Goal: Transaction & Acquisition: Book appointment/travel/reservation

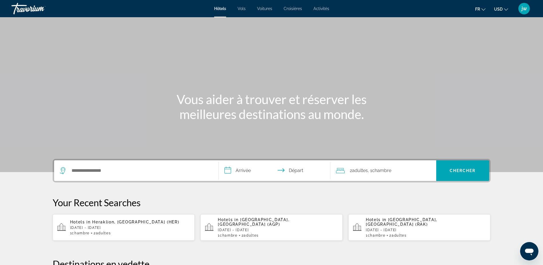
click at [106, 166] on div "Search widget" at bounding box center [136, 170] width 153 height 21
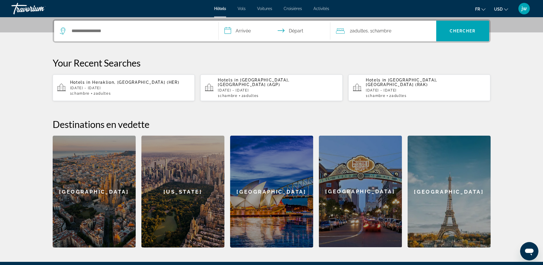
scroll to position [140, 0]
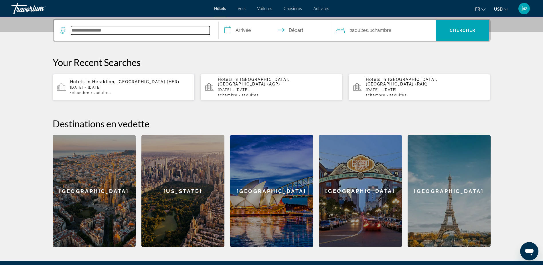
click at [89, 30] on input "Search hotel destination" at bounding box center [140, 30] width 139 height 9
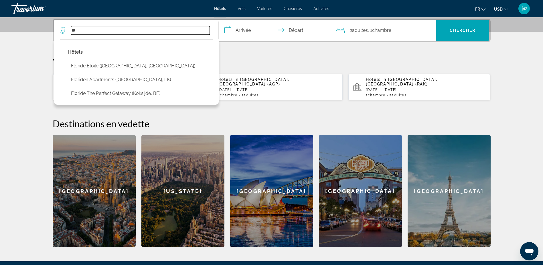
type input "*"
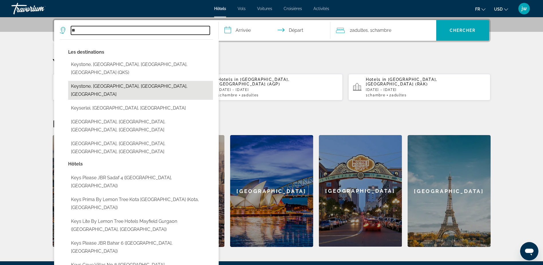
type input "*"
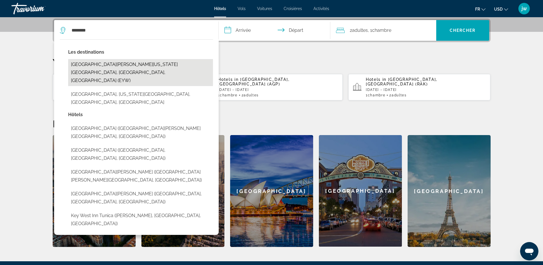
click at [135, 67] on button "[GEOGRAPHIC_DATA][PERSON_NAME][US_STATE][GEOGRAPHIC_DATA], [GEOGRAPHIC_DATA], […" at bounding box center [140, 72] width 145 height 27
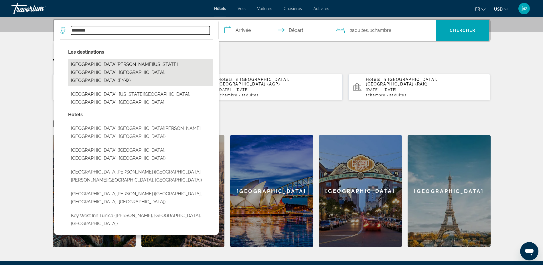
type input "**********"
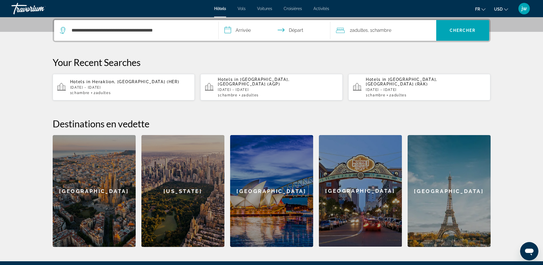
click at [245, 29] on input "**********" at bounding box center [276, 31] width 114 height 22
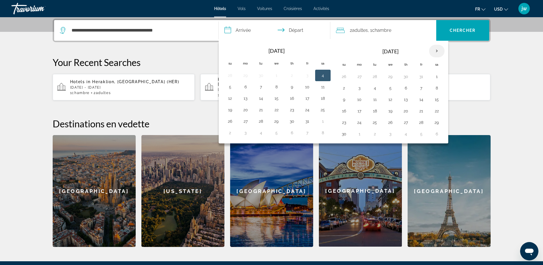
click at [438, 51] on th "Next month" at bounding box center [436, 51] width 15 height 13
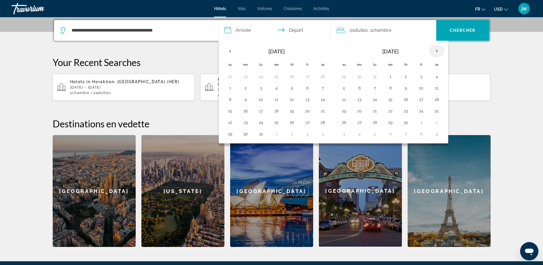
click at [438, 51] on th "Next month" at bounding box center [436, 51] width 15 height 13
click at [292, 122] on button "30" at bounding box center [292, 122] width 9 height 8
click at [322, 124] on button "2" at bounding box center [322, 122] width 9 height 8
type input "**********"
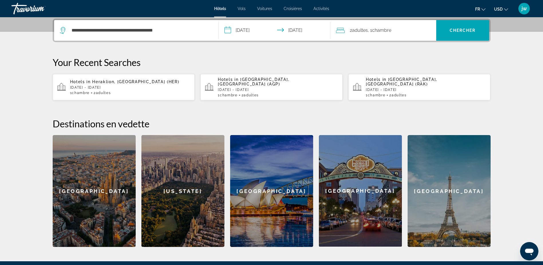
click at [375, 29] on span "Chambre" at bounding box center [381, 29] width 19 height 5
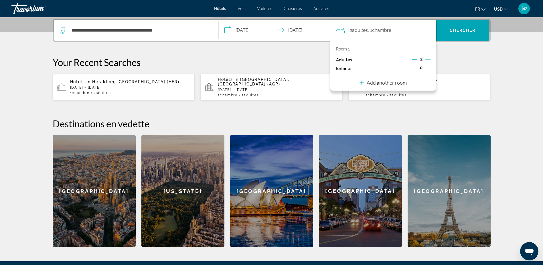
click at [428, 58] on icon "Increment adults" at bounding box center [428, 59] width 5 height 5
click at [428, 67] on icon "Increment children" at bounding box center [428, 67] width 5 height 5
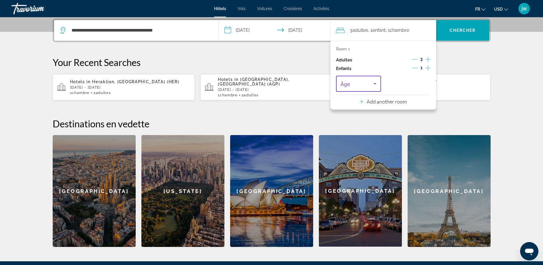
click at [371, 82] on span "Travelers: 3 adults, 1 child" at bounding box center [357, 83] width 33 height 7
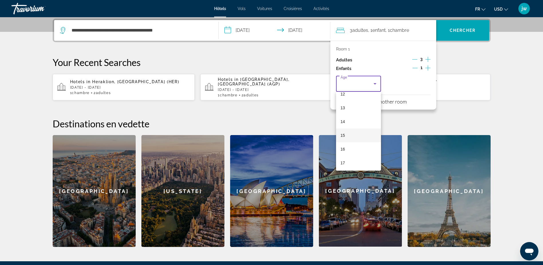
scroll to position [173, 0]
click at [354, 134] on mat-option "15" at bounding box center [358, 134] width 45 height 14
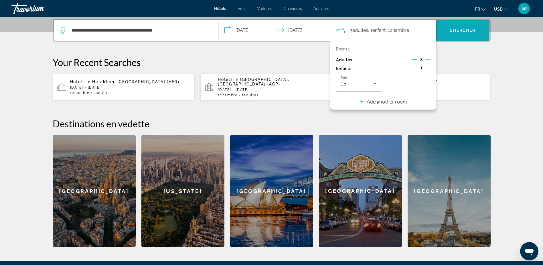
click at [463, 29] on span "Chercher" at bounding box center [463, 30] width 26 height 5
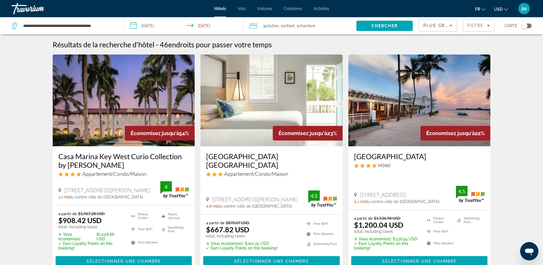
click at [501, 7] on span "USD" at bounding box center [498, 9] width 9 height 5
click at [488, 52] on button "EUR (€)" at bounding box center [490, 52] width 28 height 7
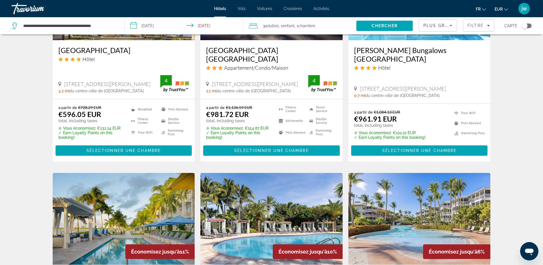
scroll to position [544, 0]
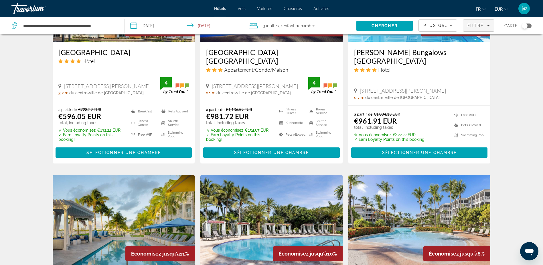
click at [477, 24] on span "Filtre" at bounding box center [476, 25] width 16 height 5
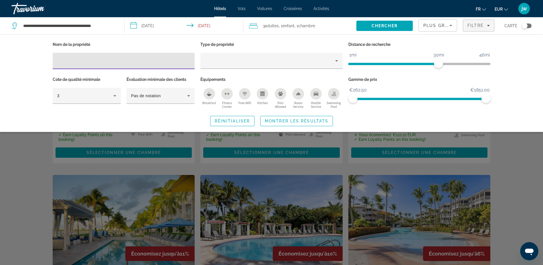
click at [443, 27] on span "Plus grandes économies" at bounding box center [458, 25] width 68 height 5
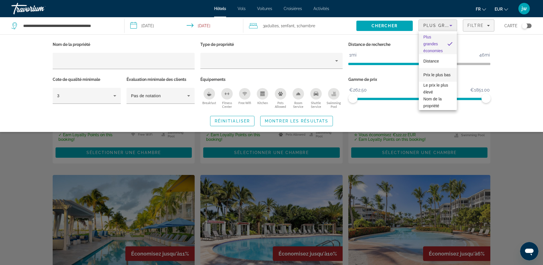
click at [433, 72] on span "Prix le plus bas" at bounding box center [437, 74] width 27 height 5
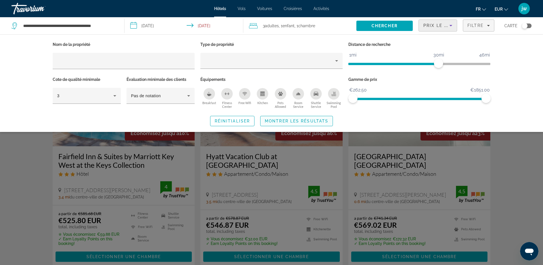
click at [282, 120] on span "Montrer les résultats" at bounding box center [297, 121] width 64 height 5
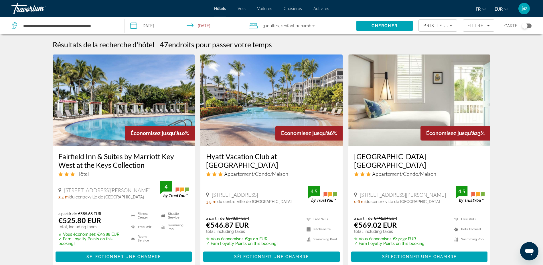
click at [406, 99] on img "Main content" at bounding box center [420, 100] width 142 height 92
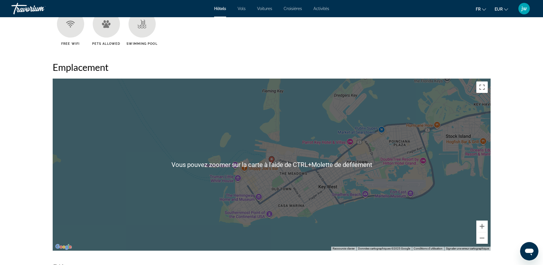
scroll to position [516, 0]
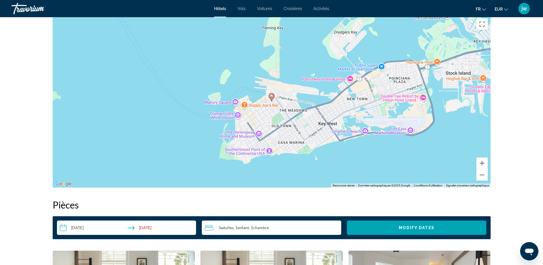
scroll to position [458, 0]
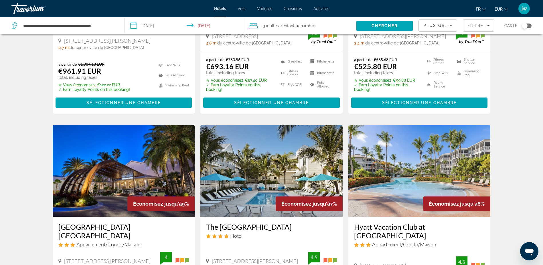
scroll to position [516, 0]
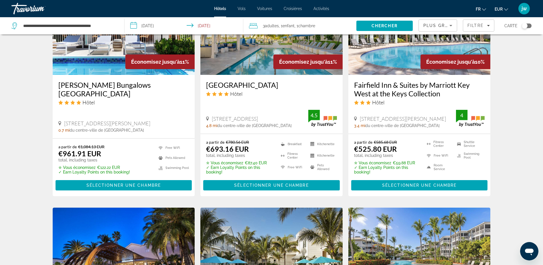
click at [436, 28] on div "Plus grandes économies" at bounding box center [437, 25] width 26 height 7
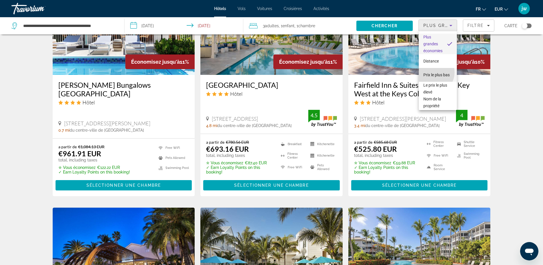
click at [432, 72] on span "Prix le plus bas" at bounding box center [437, 74] width 26 height 5
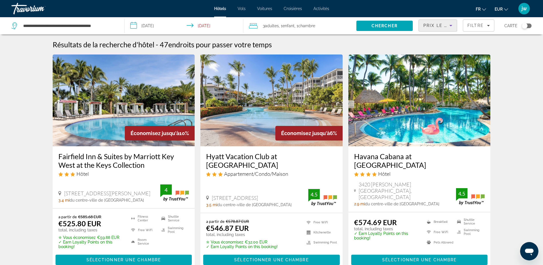
click at [261, 105] on img "Main content" at bounding box center [271, 100] width 142 height 92
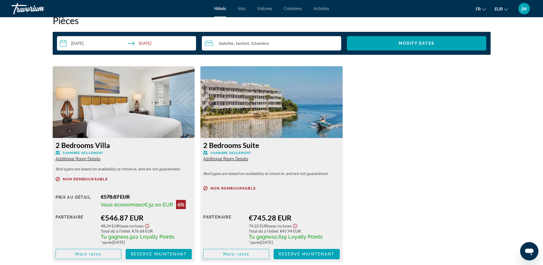
scroll to position [773, 0]
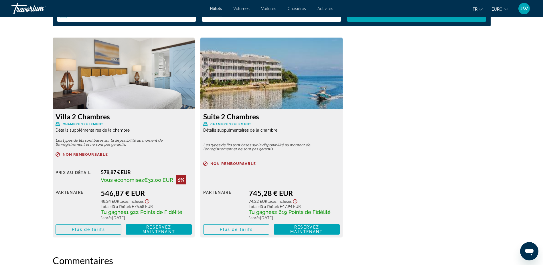
click at [108, 230] on span "Contenu principal" at bounding box center [89, 229] width 66 height 14
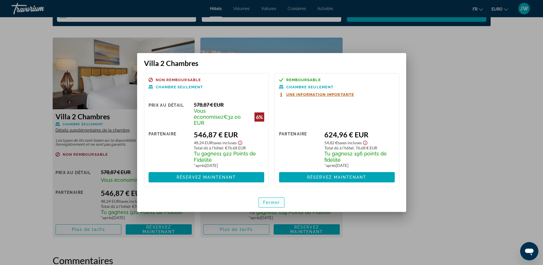
click at [276, 200] on span "Fermer" at bounding box center [271, 202] width 17 height 5
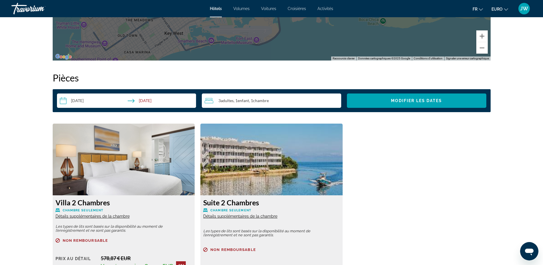
scroll to position [859, 0]
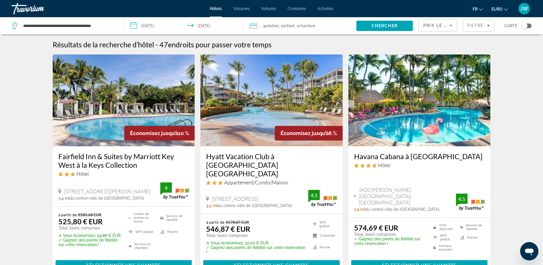
click at [255, 110] on img "Contenu principal" at bounding box center [271, 100] width 142 height 92
click at [100, 127] on img "Contenu principal" at bounding box center [124, 100] width 142 height 92
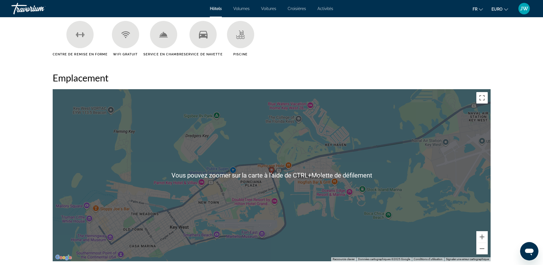
scroll to position [544, 0]
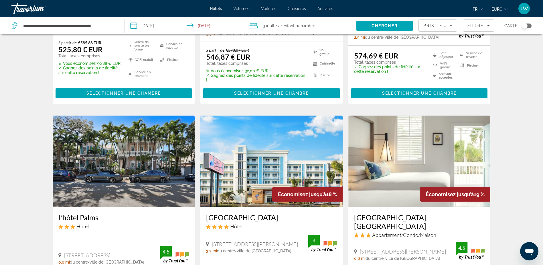
scroll to position [229, 0]
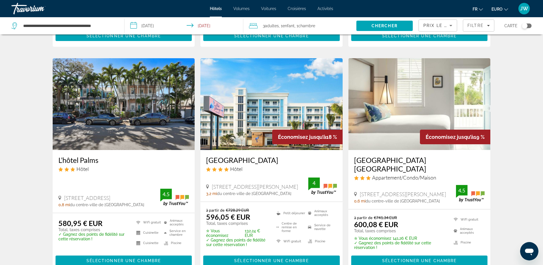
click at [113, 121] on img "Contenu principal" at bounding box center [124, 104] width 142 height 92
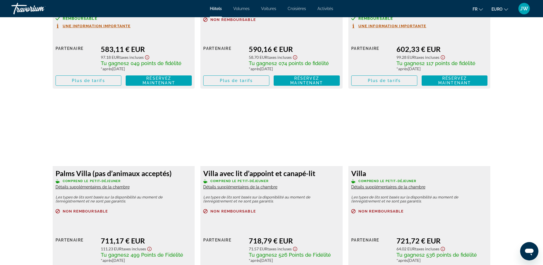
scroll to position [1174, 0]
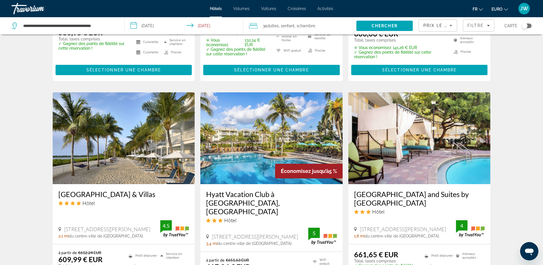
scroll to position [430, 0]
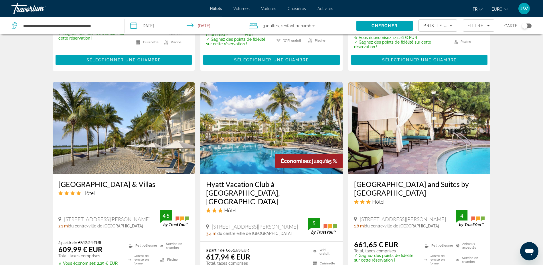
click at [123, 136] on img "Contenu principal" at bounding box center [124, 128] width 142 height 92
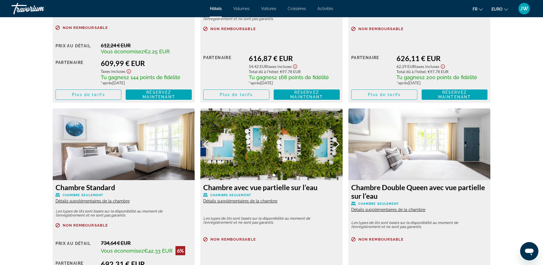
scroll to position [916, 0]
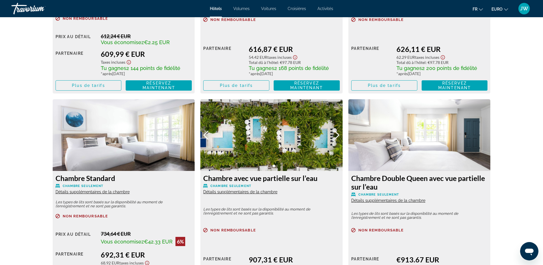
click at [337, 135] on img "Contenu principal" at bounding box center [271, 135] width 142 height 72
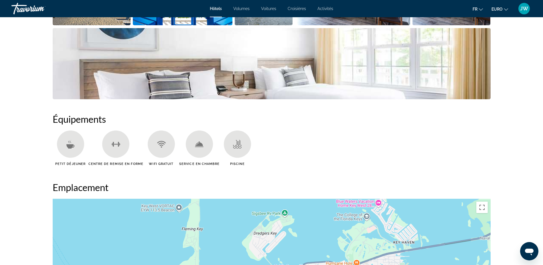
scroll to position [372, 0]
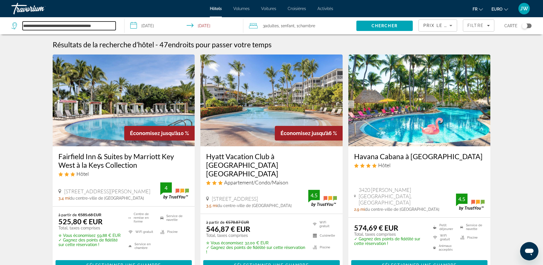
click at [57, 24] on input "**********" at bounding box center [69, 25] width 93 height 9
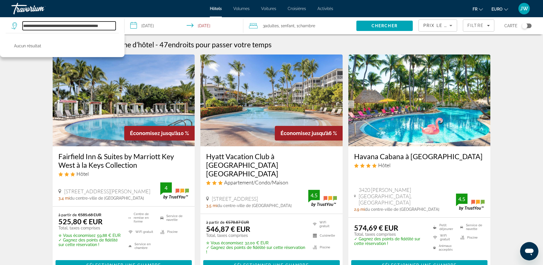
drag, startPoint x: 108, startPoint y: 26, endPoint x: -23, endPoint y: 23, distance: 130.9
click at [0, 23] on html "**********" at bounding box center [271, 132] width 543 height 265
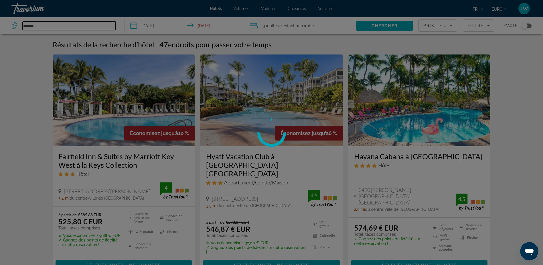
drag, startPoint x: 44, startPoint y: 25, endPoint x: 8, endPoint y: 24, distance: 35.8
click at [8, 24] on div "**********" at bounding box center [271, 132] width 543 height 265
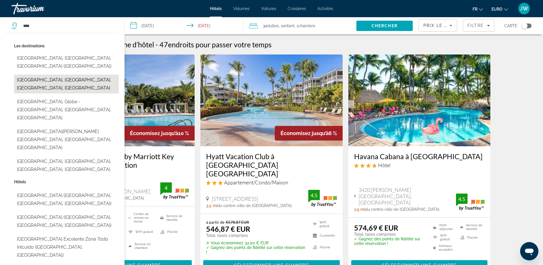
click at [38, 74] on button "[GEOGRAPHIC_DATA], [GEOGRAPHIC_DATA], [GEOGRAPHIC_DATA], [GEOGRAPHIC_DATA]" at bounding box center [66, 83] width 105 height 19
type input "**********"
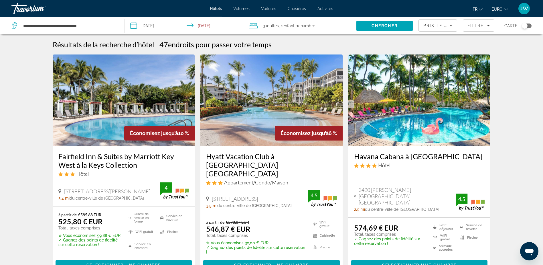
click at [156, 25] on input "**********" at bounding box center [185, 26] width 121 height 19
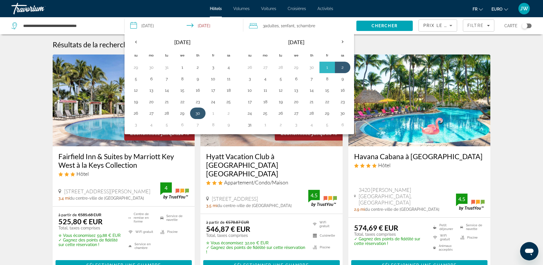
click at [199, 112] on button "30" at bounding box center [197, 113] width 9 height 8
click at [153, 124] on button "4" at bounding box center [151, 125] width 9 height 8
type input "**********"
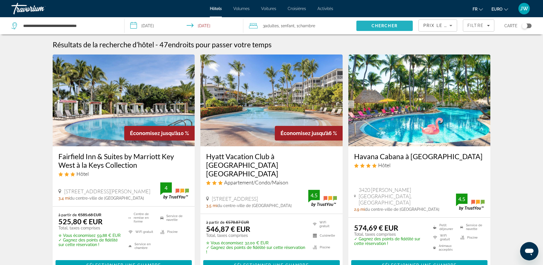
click at [386, 23] on span "Rechercher" at bounding box center [385, 26] width 56 height 14
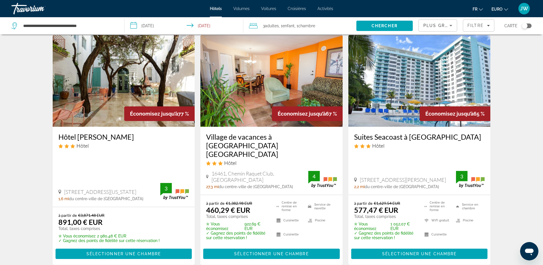
scroll to position [29, 0]
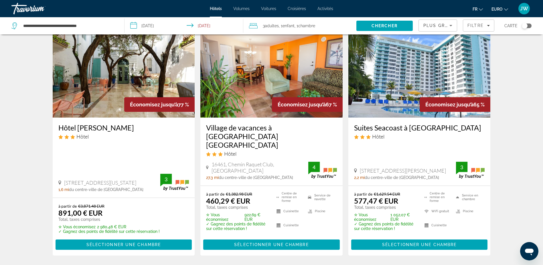
click at [106, 88] on img "Contenu principal" at bounding box center [124, 72] width 142 height 92
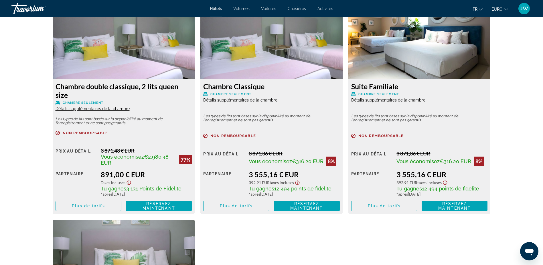
scroll to position [773, 0]
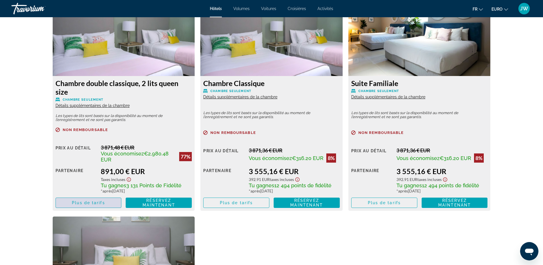
click at [94, 203] on span "Plus de tarifs" at bounding box center [88, 202] width 33 height 5
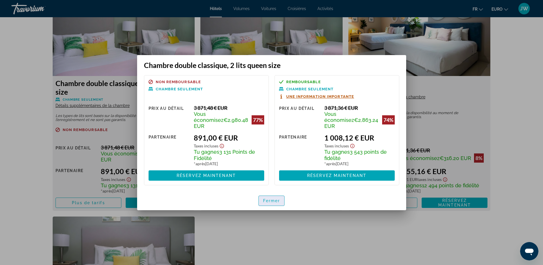
click at [267, 199] on span "Fermer" at bounding box center [271, 200] width 17 height 5
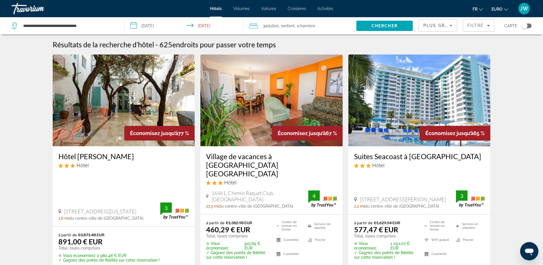
click at [406, 105] on img "Contenu principal" at bounding box center [420, 100] width 142 height 92
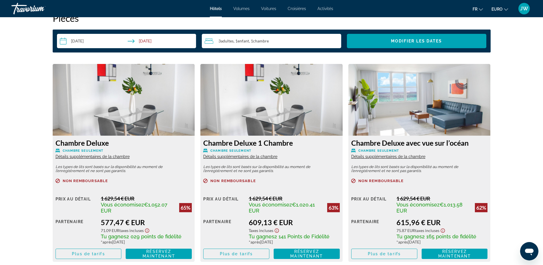
scroll to position [745, 0]
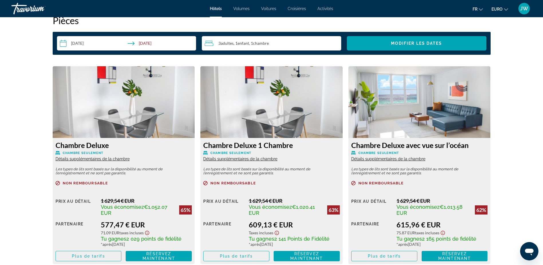
click at [373, 121] on img "Contenu principal" at bounding box center [420, 102] width 142 height 72
click at [369, 253] on span "Contenu principal" at bounding box center [385, 256] width 66 height 14
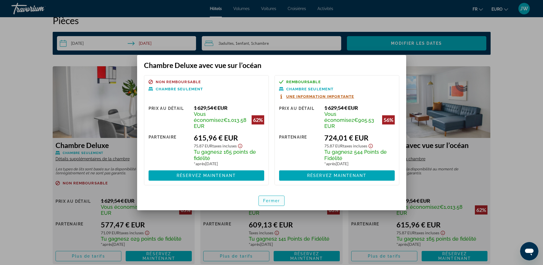
click at [279, 198] on span "Fermer" at bounding box center [271, 200] width 17 height 5
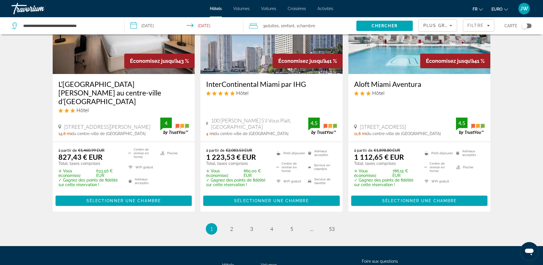
scroll to position [810, 0]
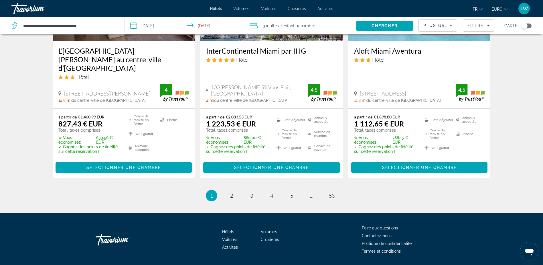
drag, startPoint x: 435, startPoint y: 34, endPoint x: 434, endPoint y: 26, distance: 7.2
click at [434, 26] on span "Plus grandes économies" at bounding box center [458, 25] width 68 height 5
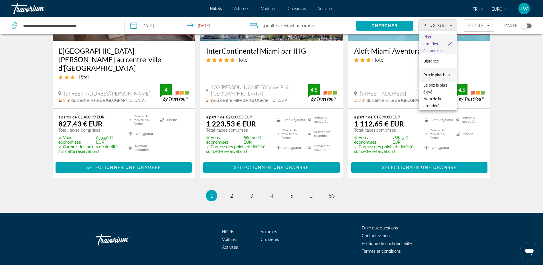
click at [434, 74] on span "Prix le plus bas" at bounding box center [437, 74] width 26 height 7
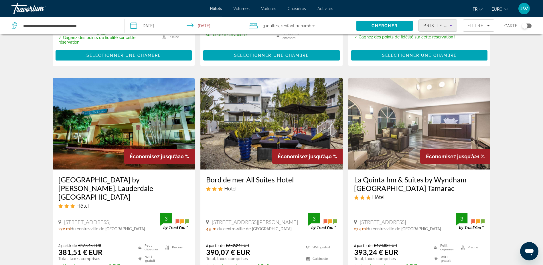
scroll to position [229, 0]
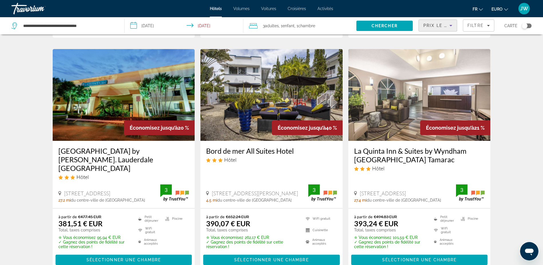
click at [249, 105] on img "Contenu principal" at bounding box center [271, 95] width 142 height 92
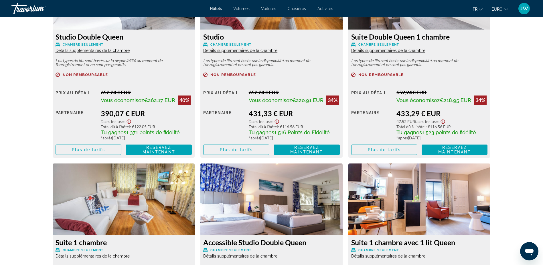
scroll to position [802, 0]
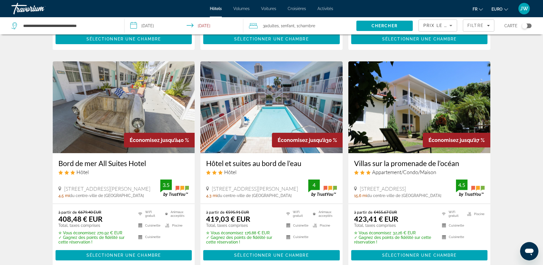
scroll to position [458, 0]
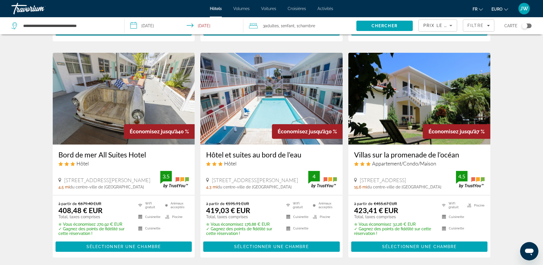
click at [395, 102] on img "Contenu principal" at bounding box center [420, 99] width 142 height 92
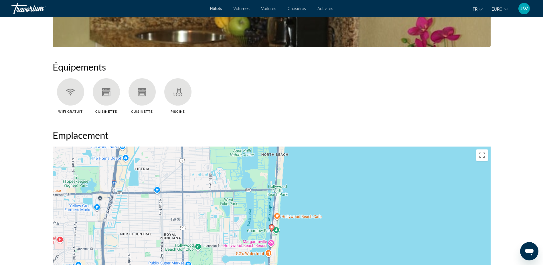
scroll to position [487, 0]
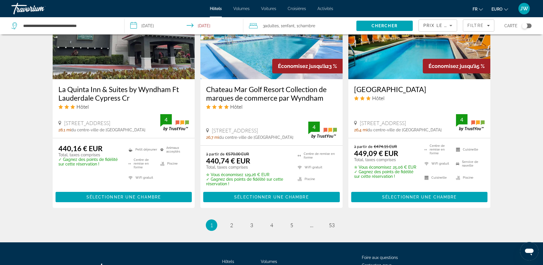
scroll to position [745, 0]
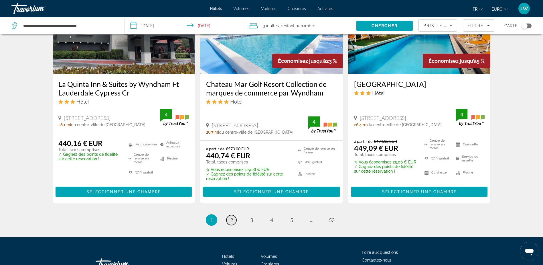
click at [231, 217] on span "2" at bounding box center [231, 220] width 3 height 6
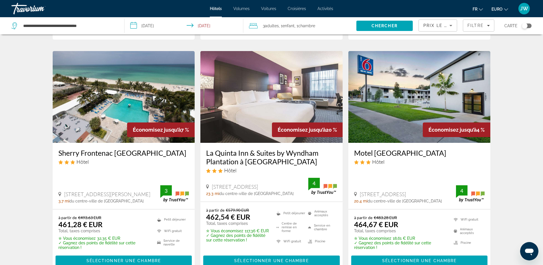
scroll to position [229, 0]
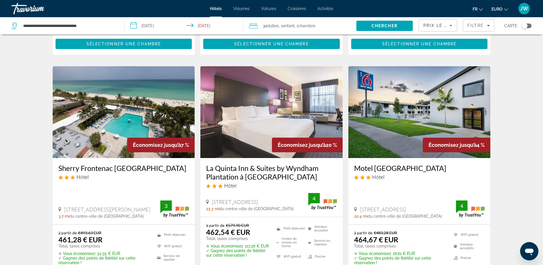
click at [122, 108] on img "Contenu principal" at bounding box center [124, 112] width 142 height 92
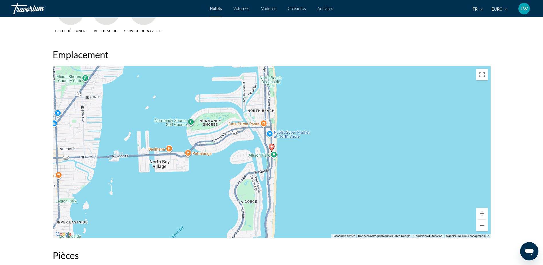
scroll to position [516, 0]
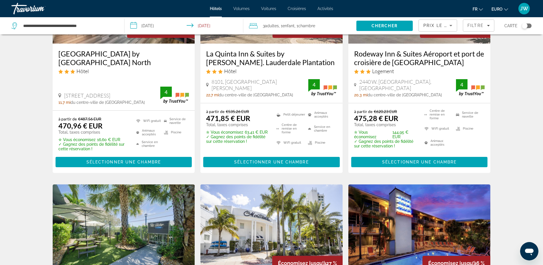
scroll to position [573, 0]
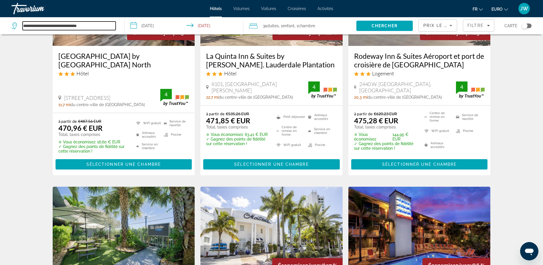
click at [66, 28] on input "**********" at bounding box center [69, 25] width 93 height 9
drag, startPoint x: 99, startPoint y: 26, endPoint x: -25, endPoint y: 10, distance: 125.4
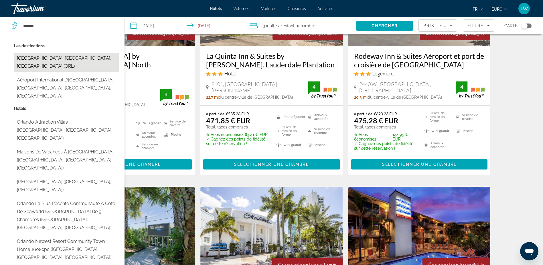
click at [42, 57] on button "[GEOGRAPHIC_DATA], [GEOGRAPHIC_DATA], [GEOGRAPHIC_DATA] (ORL)" at bounding box center [66, 62] width 105 height 19
type input "**********"
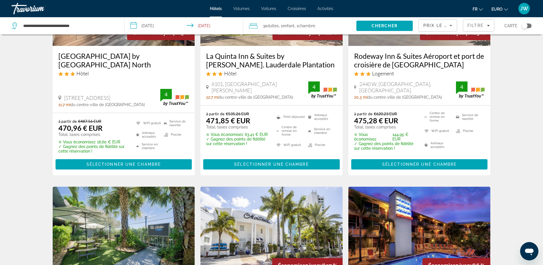
click at [152, 27] on input "**********" at bounding box center [185, 26] width 121 height 19
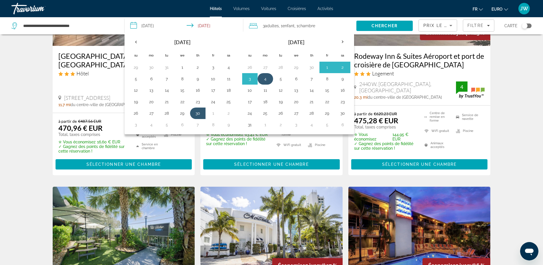
click at [267, 77] on button "4" at bounding box center [265, 79] width 9 height 8
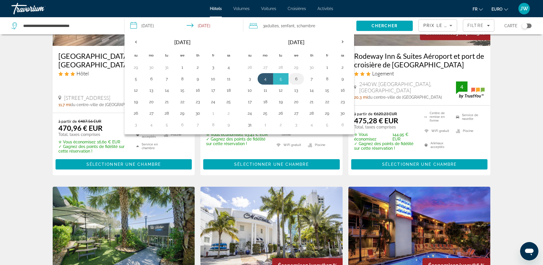
click at [295, 78] on button "6" at bounding box center [296, 79] width 9 height 8
type input "**********"
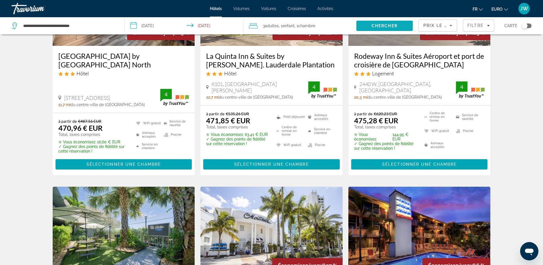
click at [385, 27] on span "Chercher" at bounding box center [385, 25] width 26 height 5
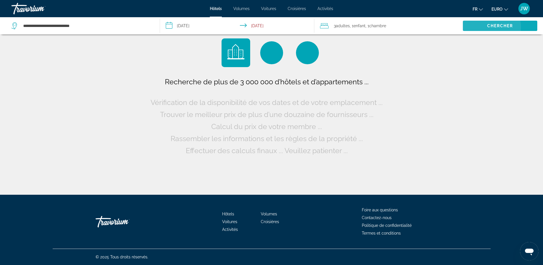
scroll to position [0, 0]
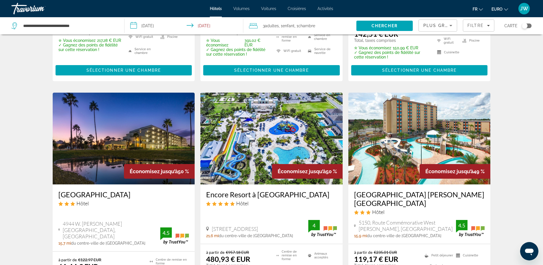
scroll to position [687, 0]
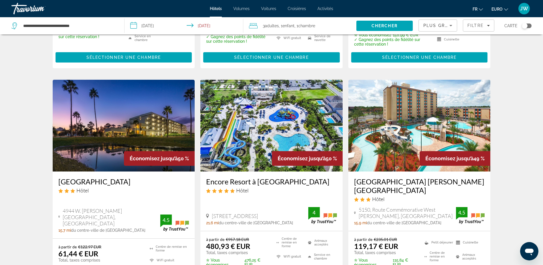
click at [409, 125] on img "Contenu principal" at bounding box center [420, 126] width 142 height 92
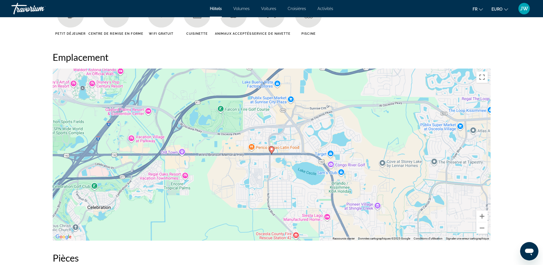
scroll to position [516, 0]
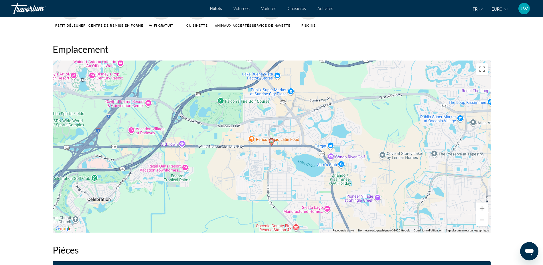
click at [482, 220] on button "Zoom arrière" at bounding box center [482, 219] width 11 height 11
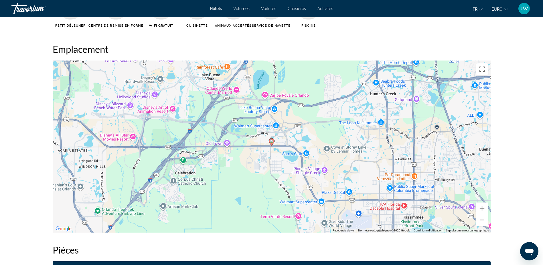
click at [482, 220] on button "Zoom arrière" at bounding box center [482, 219] width 11 height 11
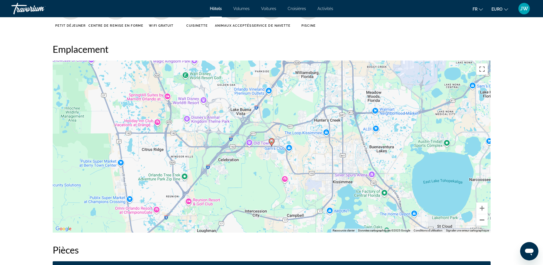
click at [485, 217] on button "Zoom arrière" at bounding box center [482, 219] width 11 height 11
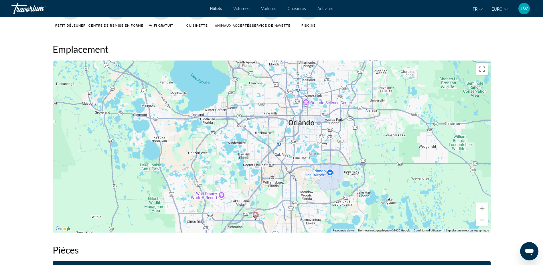
drag, startPoint x: 414, startPoint y: 126, endPoint x: 398, endPoint y: 200, distance: 75.3
click at [398, 200] on div "Pour activer le glissement avec le clavier, appuyez sur Alt+Entrée. Une fois ce…" at bounding box center [272, 146] width 438 height 172
click at [484, 221] on button "Zoom arrière" at bounding box center [482, 219] width 11 height 11
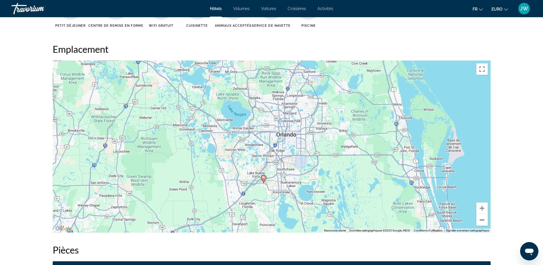
click at [484, 221] on button "Zoom arrière" at bounding box center [482, 219] width 11 height 11
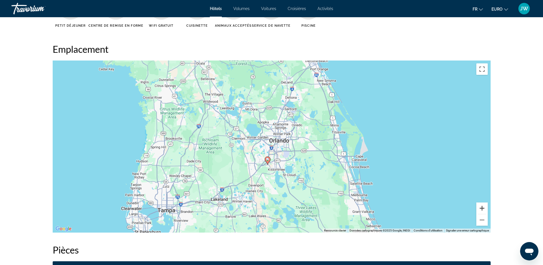
click at [483, 206] on button "Zoom avant" at bounding box center [482, 207] width 11 height 11
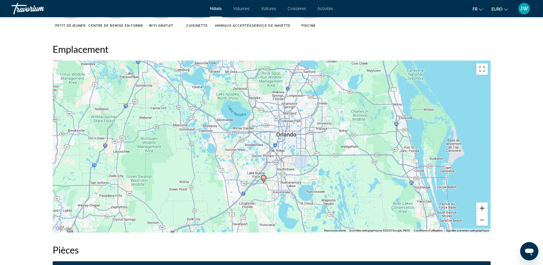
click at [483, 206] on button "Zoom avant" at bounding box center [482, 207] width 11 height 11
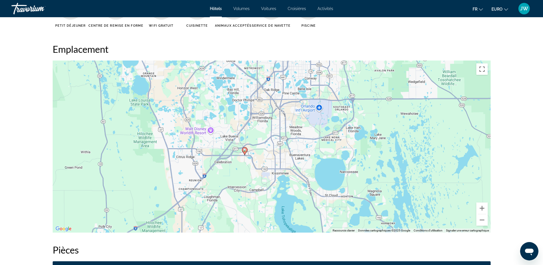
drag, startPoint x: 376, startPoint y: 185, endPoint x: 365, endPoint y: 129, distance: 57.7
click at [365, 129] on div "Pour activer le glissement avec le clavier, appuyez sur Alt+Entrée. Une fois ce…" at bounding box center [272, 146] width 438 height 172
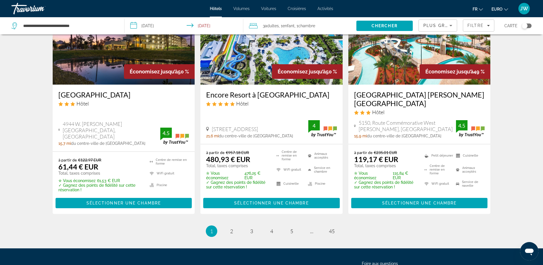
scroll to position [811, 0]
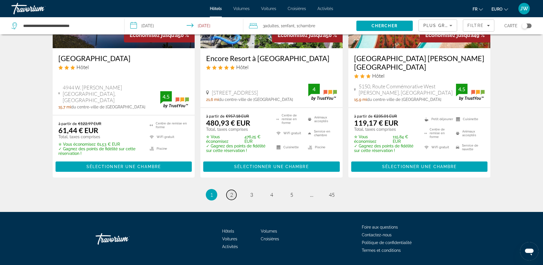
click at [231, 191] on span "2" at bounding box center [231, 194] width 3 height 6
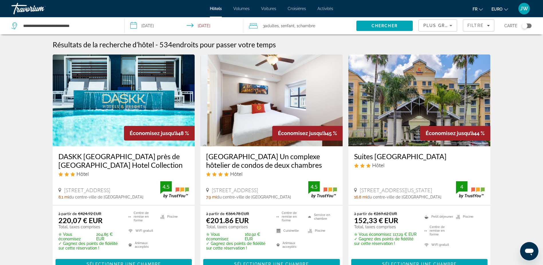
click at [271, 96] on img "Contenu principal" at bounding box center [271, 100] width 142 height 92
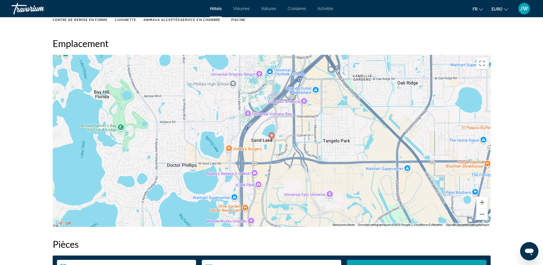
scroll to position [544, 0]
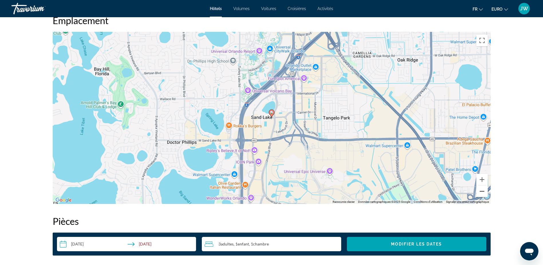
click at [483, 190] on button "Zoom arrière" at bounding box center [482, 190] width 11 height 11
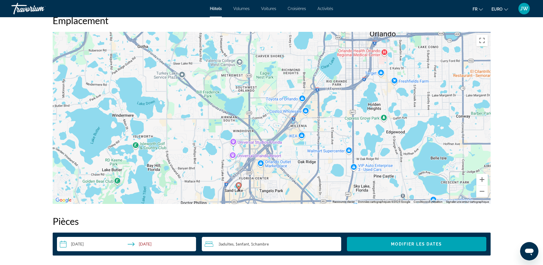
drag, startPoint x: 358, startPoint y: 118, endPoint x: 326, endPoint y: 178, distance: 68.2
click at [326, 178] on div "Pour activer le glissement avec le clavier, appuyez sur Alt+Entrée. Une fois ce…" at bounding box center [272, 118] width 438 height 172
click at [482, 191] on button "Zoom arrière" at bounding box center [482, 190] width 11 height 11
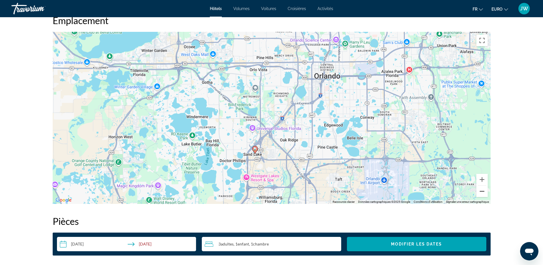
click at [483, 190] on button "Zoom arrière" at bounding box center [482, 190] width 11 height 11
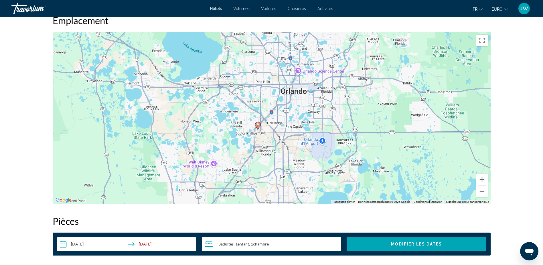
drag, startPoint x: 408, startPoint y: 101, endPoint x: 403, endPoint y: 96, distance: 7.2
click at [403, 96] on div "Pour activer le glissement avec le clavier, appuyez sur Alt+Entrée. Une fois ce…" at bounding box center [272, 118] width 438 height 172
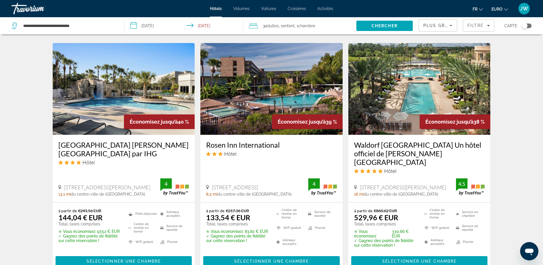
scroll to position [810, 0]
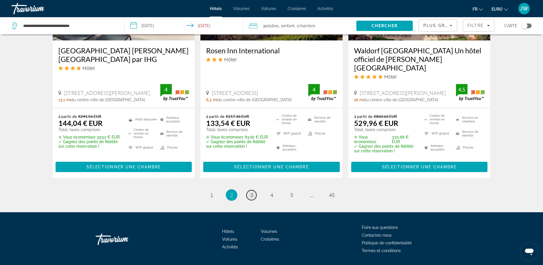
click at [250, 190] on link "page 3" at bounding box center [252, 195] width 10 height 10
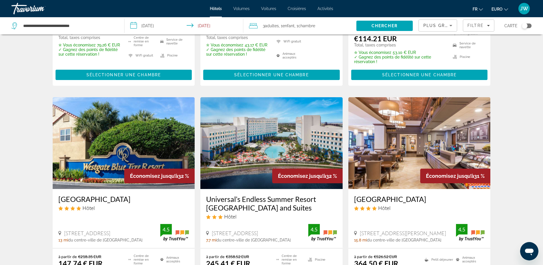
scroll to position [659, 0]
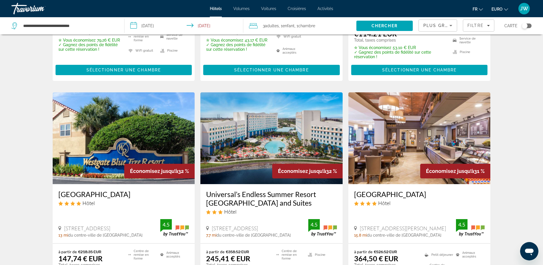
click at [235, 141] on img "Contenu principal" at bounding box center [271, 138] width 142 height 92
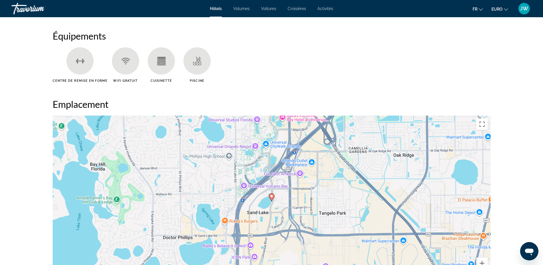
scroll to position [516, 0]
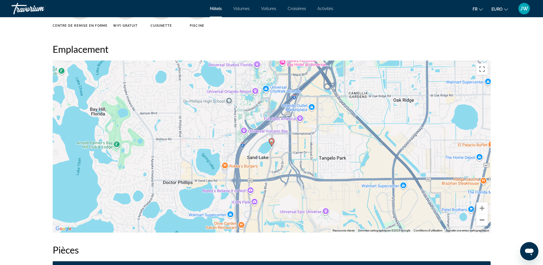
click at [480, 221] on button "Zoom arrière" at bounding box center [482, 219] width 11 height 11
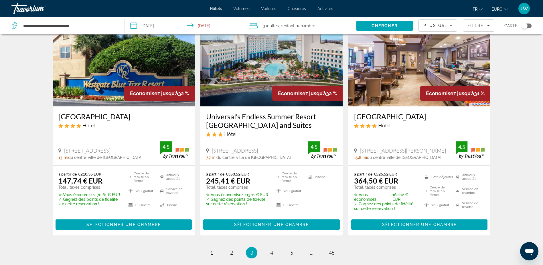
scroll to position [803, 0]
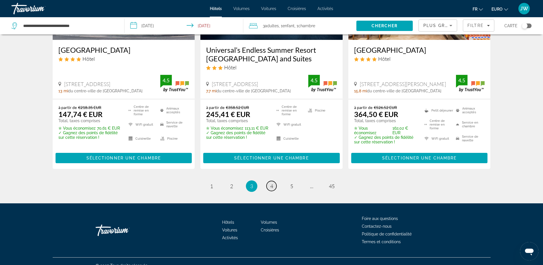
click at [274, 181] on link "page 4" at bounding box center [272, 186] width 10 height 10
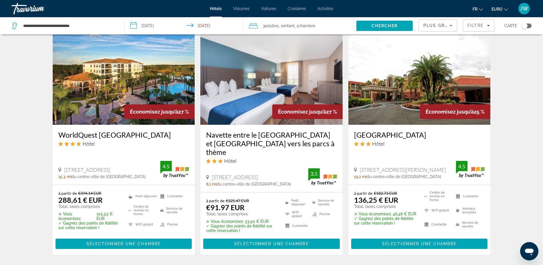
scroll to position [795, 0]
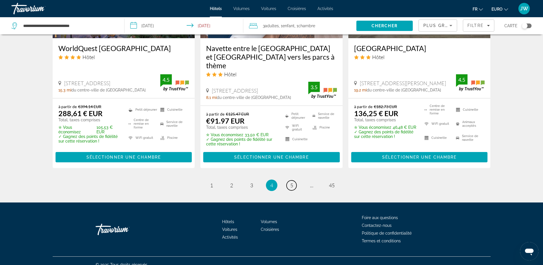
click at [292, 182] on span "5" at bounding box center [291, 185] width 3 height 6
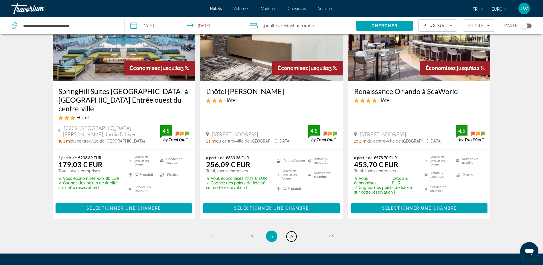
scroll to position [773, 0]
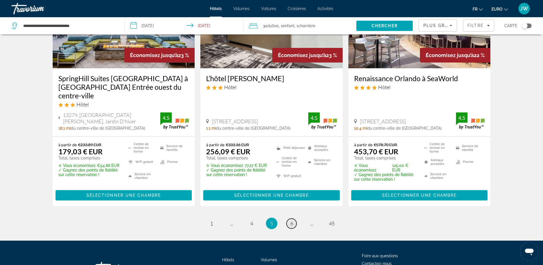
click at [292, 220] on span "6" at bounding box center [291, 223] width 3 height 6
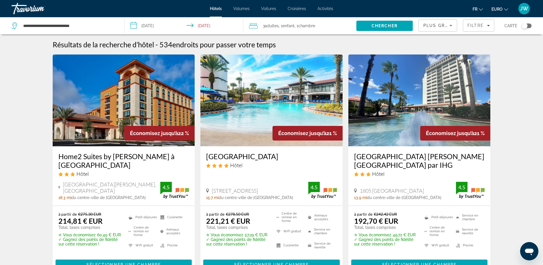
click at [398, 111] on img "Contenu principal" at bounding box center [420, 100] width 142 height 92
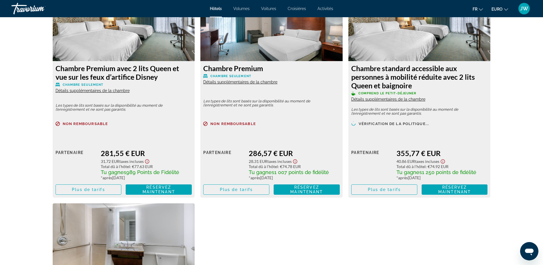
scroll to position [1231, 0]
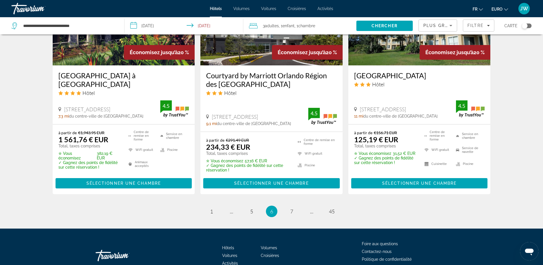
scroll to position [811, 0]
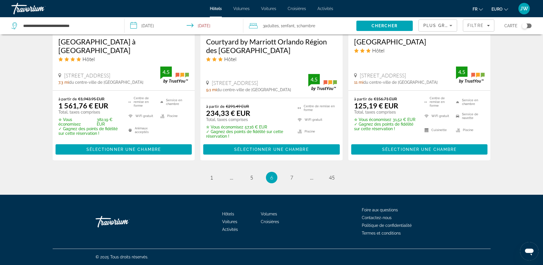
click at [286, 178] on li "page 7" at bounding box center [291, 177] width 11 height 11
drag, startPoint x: 288, startPoint y: 174, endPoint x: 291, endPoint y: 176, distance: 3.9
click at [289, 174] on link "page 7" at bounding box center [292, 177] width 10 height 10
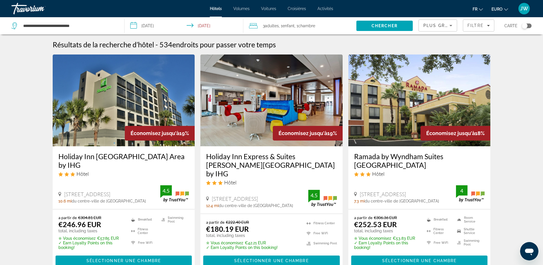
click at [291, 179] on div "Hôtel" at bounding box center [271, 182] width 131 height 6
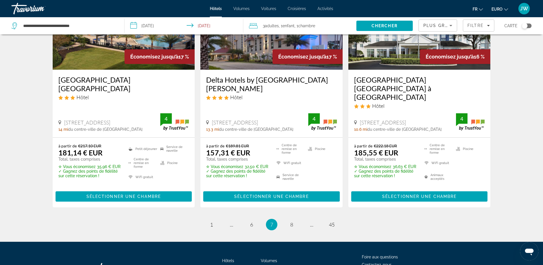
scroll to position [773, 0]
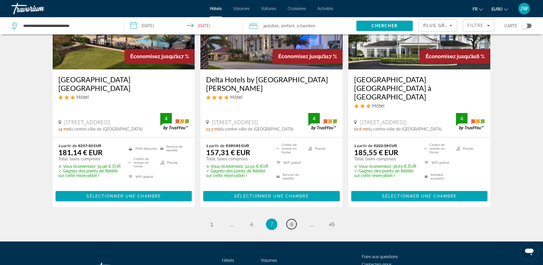
click at [290, 221] on span "8" at bounding box center [291, 224] width 3 height 6
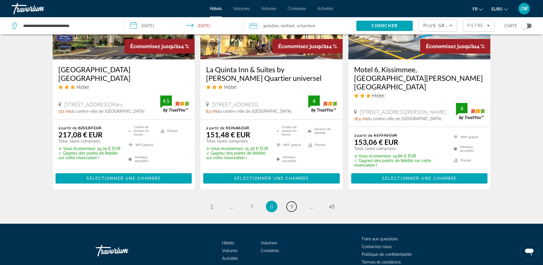
scroll to position [810, 0]
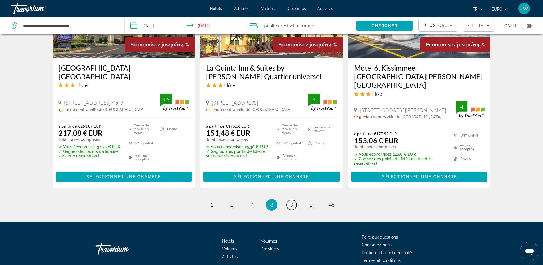
click at [293, 201] on span "9" at bounding box center [291, 204] width 3 height 6
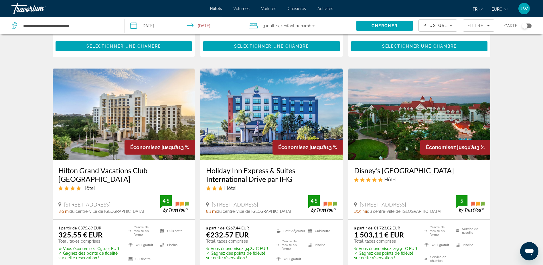
scroll to position [143, 0]
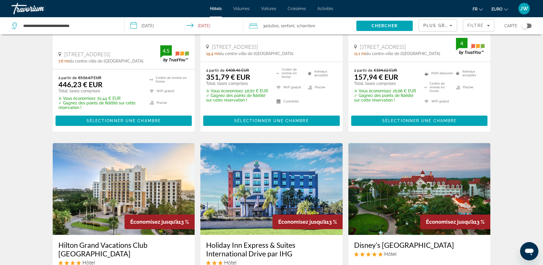
click at [385, 183] on img "Contenu principal" at bounding box center [420, 189] width 142 height 92
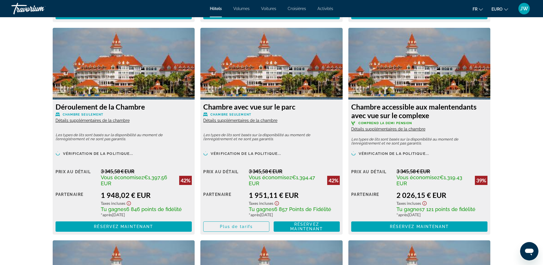
scroll to position [1633, 0]
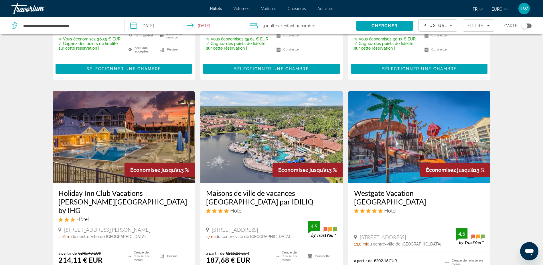
scroll to position [802, 0]
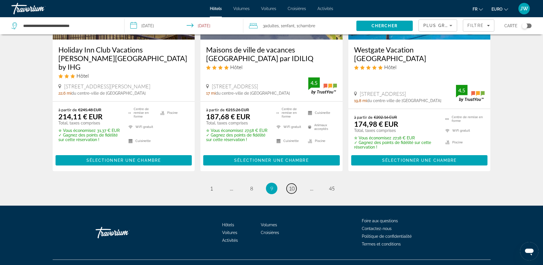
click at [293, 185] on span "10" at bounding box center [292, 188] width 6 height 6
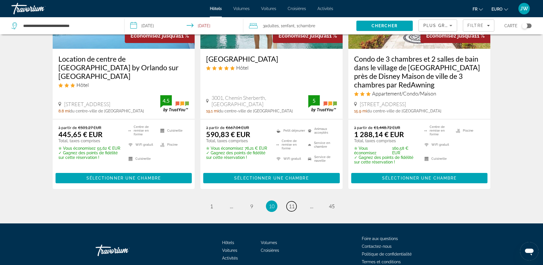
scroll to position [821, 0]
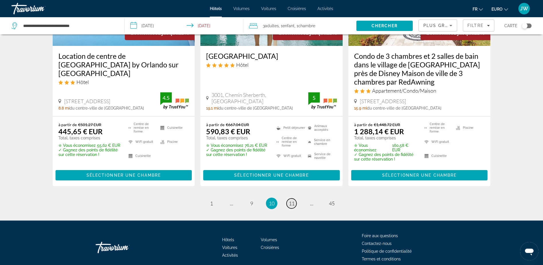
click at [294, 200] on span "11" at bounding box center [292, 203] width 6 height 6
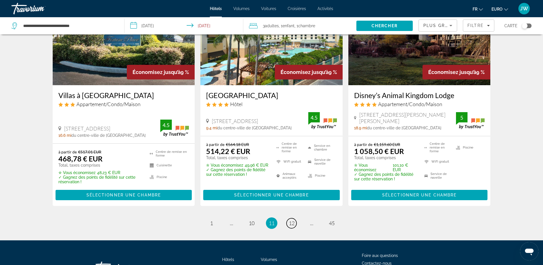
scroll to position [802, 0]
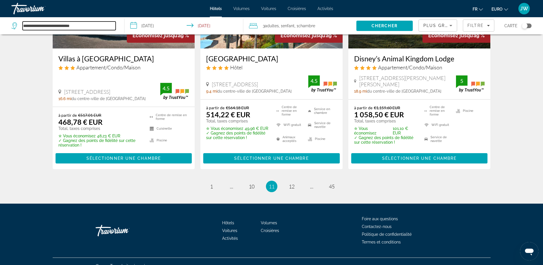
click at [83, 28] on input "**********" at bounding box center [69, 25] width 93 height 9
drag, startPoint x: 87, startPoint y: 24, endPoint x: 2, endPoint y: 17, distance: 85.3
click at [2, 17] on app-destination-search "**********" at bounding box center [62, 25] width 125 height 17
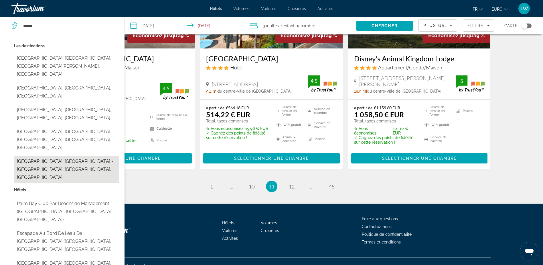
click at [91, 156] on button "[GEOGRAPHIC_DATA], [GEOGRAPHIC_DATA] - [GEOGRAPHIC_DATA], [GEOGRAPHIC_DATA], [G…" at bounding box center [66, 169] width 105 height 27
type input "**********"
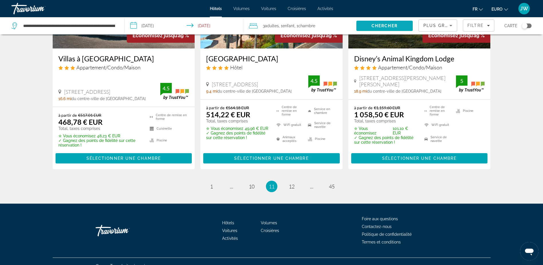
click at [389, 26] on span "Chercher" at bounding box center [385, 25] width 26 height 5
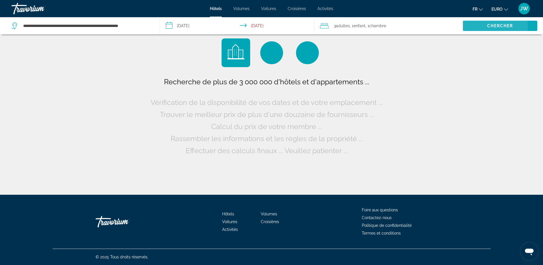
scroll to position [0, 0]
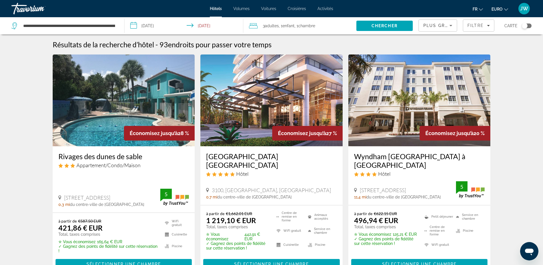
click at [434, 27] on span "Plus grandes économies" at bounding box center [458, 25] width 68 height 5
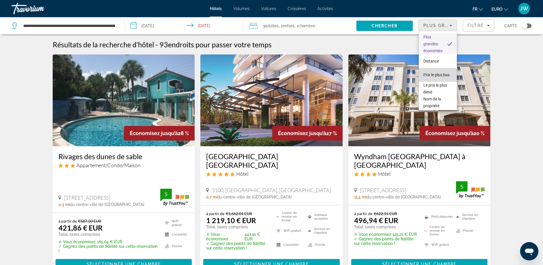
click at [438, 72] on span "Prix le plus bas" at bounding box center [437, 74] width 26 height 5
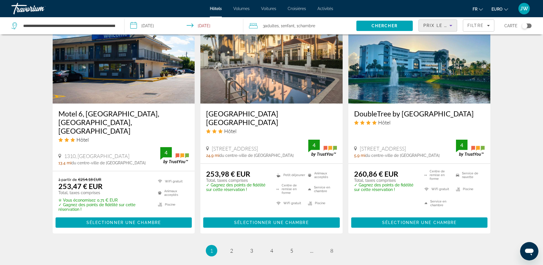
scroll to position [716, 0]
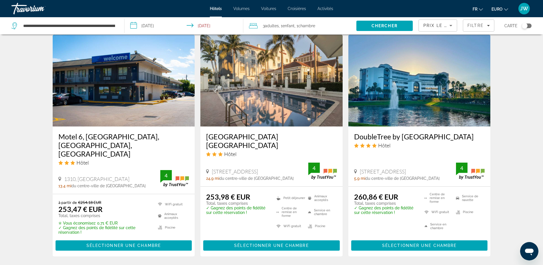
click at [407, 99] on img "Contenu principal" at bounding box center [420, 81] width 142 height 92
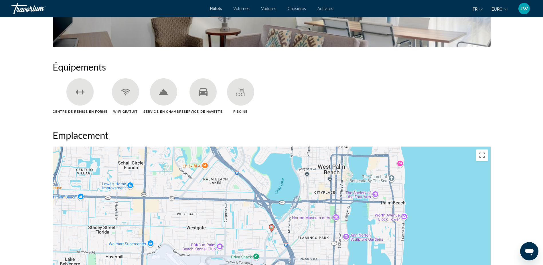
scroll to position [516, 0]
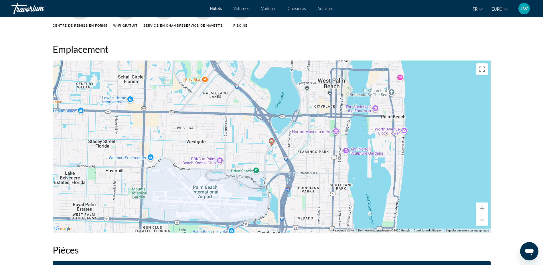
click at [483, 220] on button "Zoom arrière" at bounding box center [482, 219] width 11 height 11
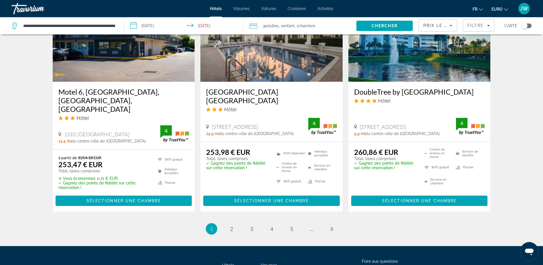
scroll to position [802, 0]
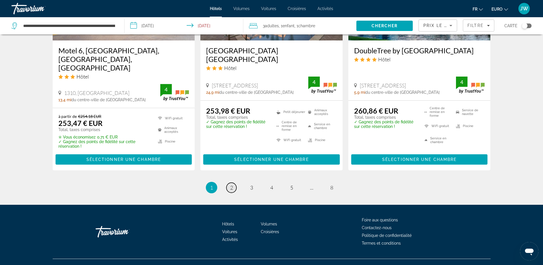
click at [231, 184] on span "2" at bounding box center [231, 187] width 3 height 6
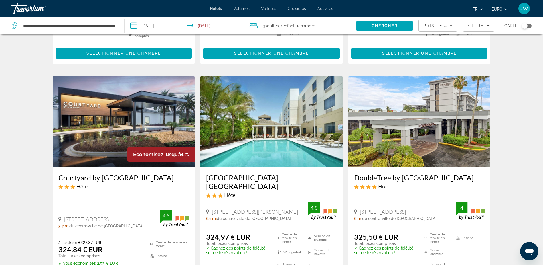
scroll to position [487, 0]
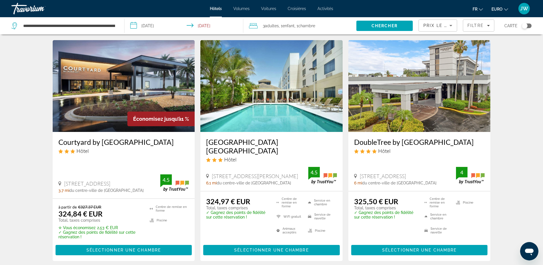
click at [407, 94] on img "Contenu principal" at bounding box center [420, 86] width 142 height 92
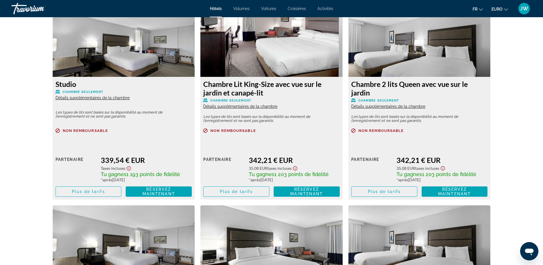
scroll to position [1002, 0]
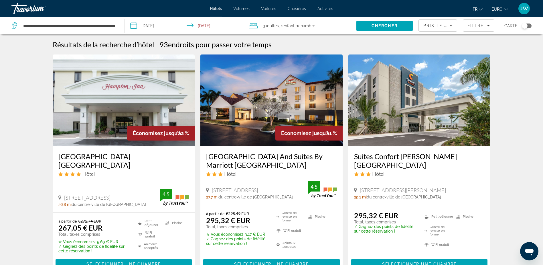
click at [271, 8] on span "Voitures" at bounding box center [268, 8] width 15 height 5
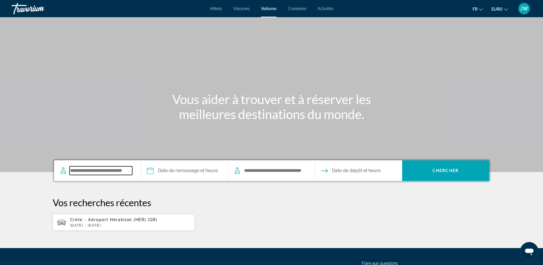
click at [105, 170] on input "Rechercher le lieu de prise en charge" at bounding box center [101, 170] width 63 height 9
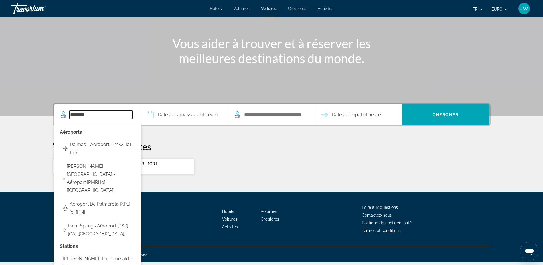
scroll to position [53, 0]
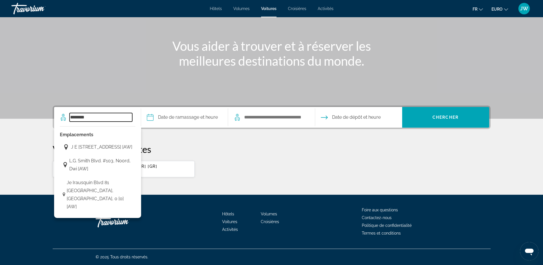
drag, startPoint x: 100, startPoint y: 117, endPoint x: 52, endPoint y: 117, distance: 48.4
click at [52, 117] on div "******** Emplacements [STREET_ADDRESS] [AW] L.G. Smith Blvd. #103, Noord, Dwi […" at bounding box center [271, 141] width 461 height 72
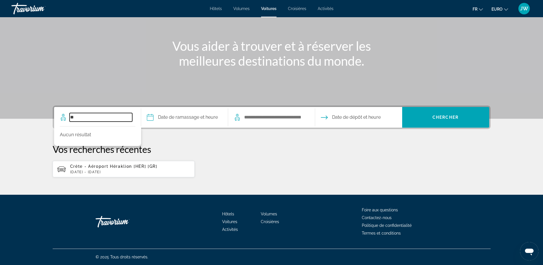
type input "*"
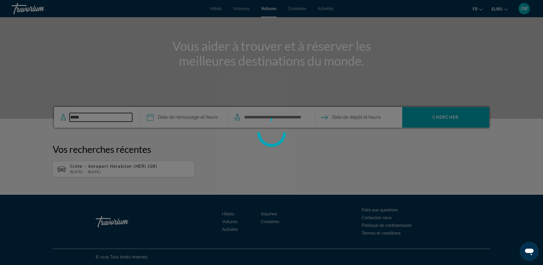
scroll to position [56, 0]
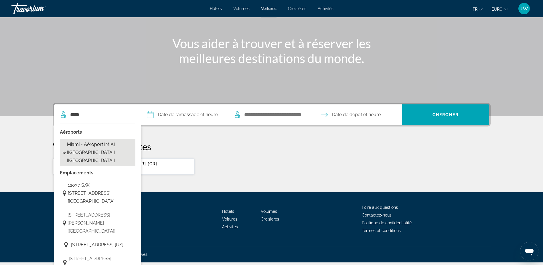
click at [94, 148] on span "Miami - Aéroport [MIA] [[GEOGRAPHIC_DATA]] [[GEOGRAPHIC_DATA]]" at bounding box center [99, 152] width 65 height 24
type input "**********"
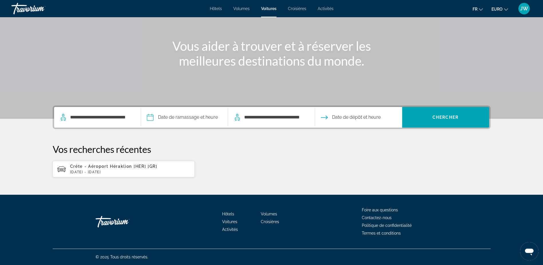
click at [184, 117] on input "Date de prise en charge" at bounding box center [184, 118] width 89 height 22
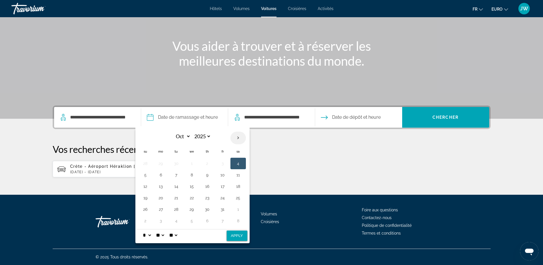
click at [239, 139] on th "Next month" at bounding box center [238, 137] width 15 height 13
select select "*"
select select "****"
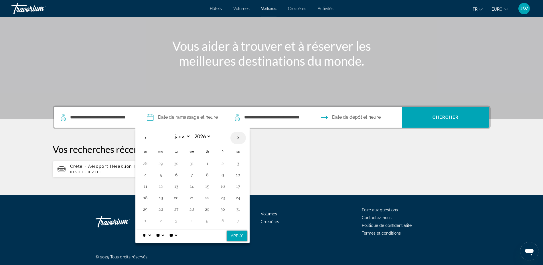
click at [239, 139] on th "Next month" at bounding box center [238, 137] width 15 height 13
select select "*"
click at [158, 210] on button "27" at bounding box center [160, 209] width 9 height 8
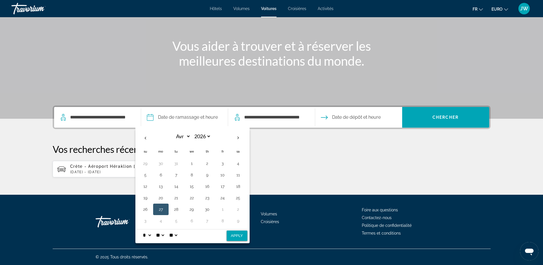
click at [149, 235] on select "* * * * * * * * * ** ** **" at bounding box center [147, 234] width 10 height 11
select select "*"
click at [142, 229] on select "* * * * * * * * * ** ** **" at bounding box center [147, 234] width 10 height 11
click at [178, 235] on select "** **" at bounding box center [173, 234] width 10 height 11
select select "**"
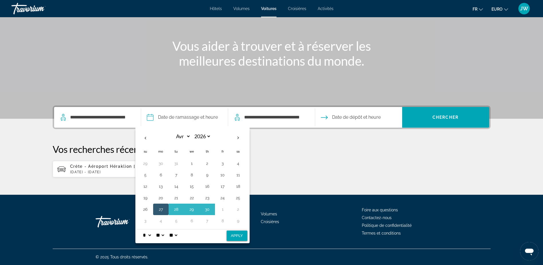
click at [172, 229] on select "** **" at bounding box center [173, 234] width 10 height 11
click at [241, 237] on button "Apply" at bounding box center [237, 235] width 21 height 10
type input "**********"
select select "*"
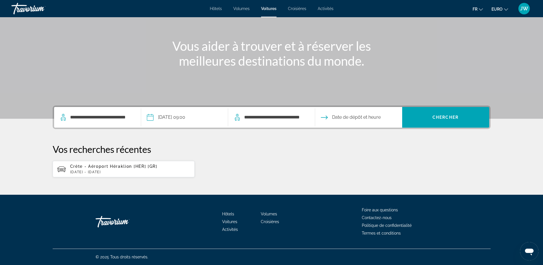
click at [360, 118] on input "Date de restitution" at bounding box center [358, 118] width 89 height 22
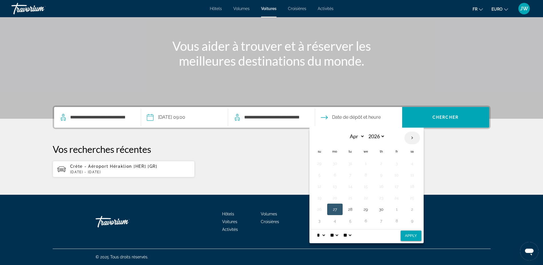
click at [414, 136] on th "Next month" at bounding box center [412, 137] width 15 height 13
select select "*"
click at [397, 174] on button "8" at bounding box center [396, 175] width 9 height 8
drag, startPoint x: 410, startPoint y: 237, endPoint x: 407, endPoint y: 234, distance: 4.9
click at [410, 237] on button "Apply" at bounding box center [411, 235] width 21 height 10
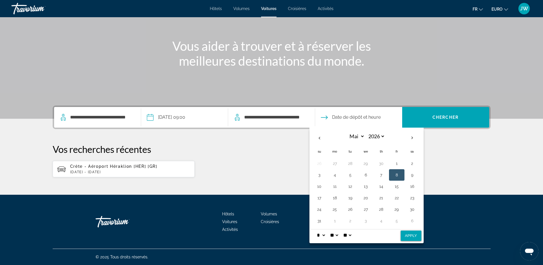
type input "**********"
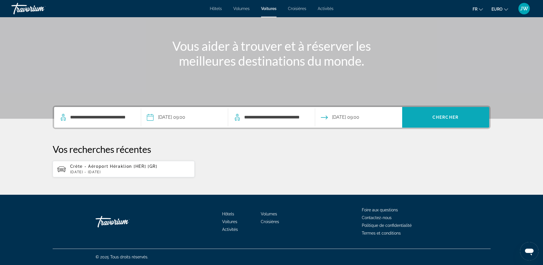
click at [447, 118] on span "Chercher" at bounding box center [446, 117] width 26 height 5
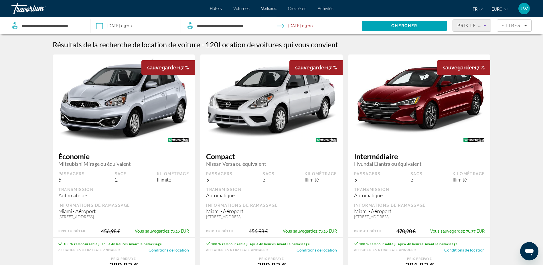
click at [476, 25] on span "Prix le plus bas" at bounding box center [480, 25] width 45 height 5
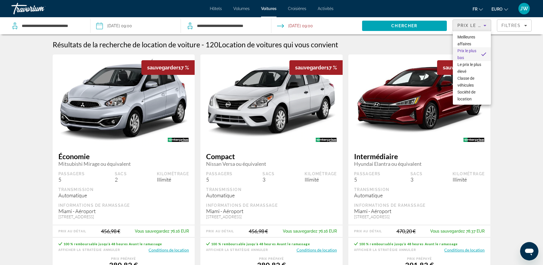
click at [511, 26] on div at bounding box center [271, 132] width 543 height 265
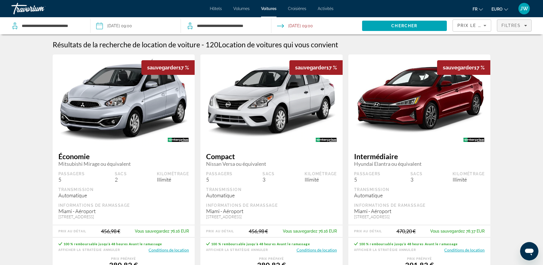
click at [514, 26] on span "Filtres" at bounding box center [511, 25] width 19 height 5
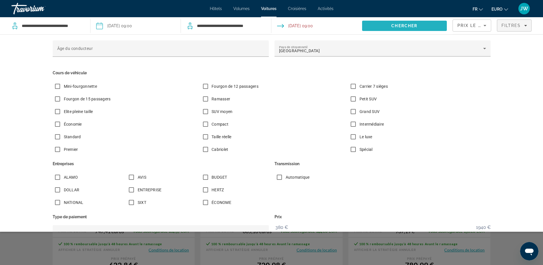
click at [397, 27] on span "Chercher" at bounding box center [405, 25] width 26 height 5
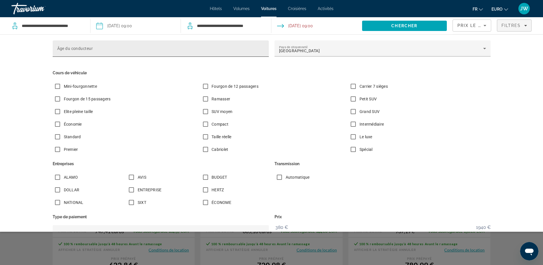
click at [159, 49] on input "Âge du conducteur" at bounding box center [160, 51] width 207 height 7
click at [260, 52] on input "**" at bounding box center [160, 51] width 207 height 7
click at [260, 48] on input "**" at bounding box center [160, 51] width 207 height 7
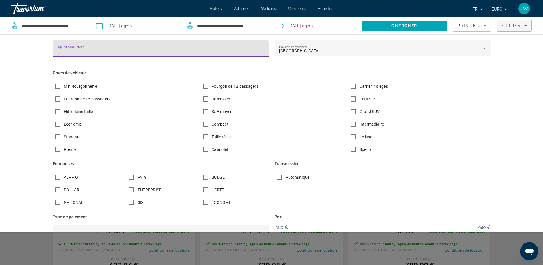
click at [260, 48] on input "**" at bounding box center [160, 51] width 207 height 7
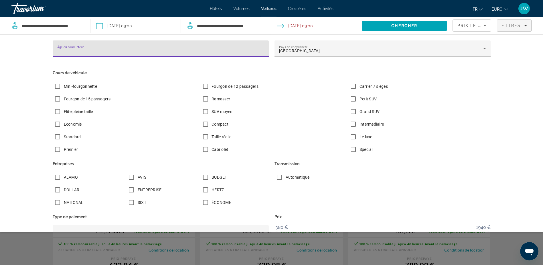
click at [260, 48] on input "**" at bounding box center [160, 51] width 207 height 7
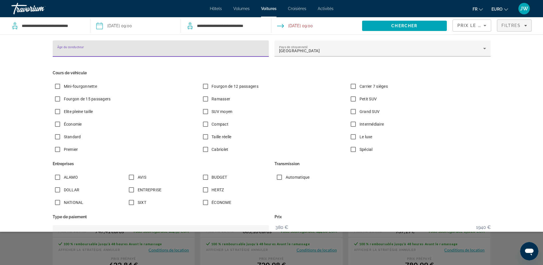
click at [260, 48] on input "**" at bounding box center [160, 51] width 207 height 7
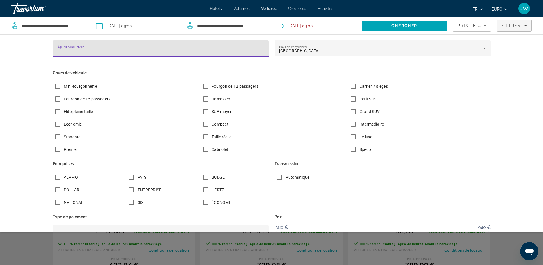
click at [260, 48] on input "**" at bounding box center [160, 51] width 207 height 7
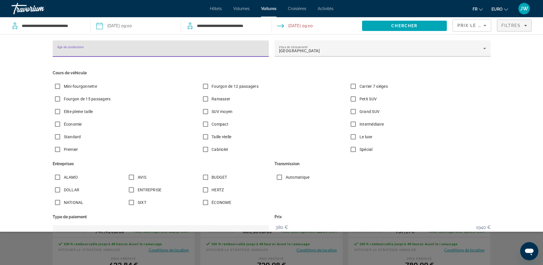
type input "**"
click at [260, 48] on input "**" at bounding box center [160, 51] width 207 height 7
click at [422, 25] on span "Rechercher" at bounding box center [404, 26] width 85 height 14
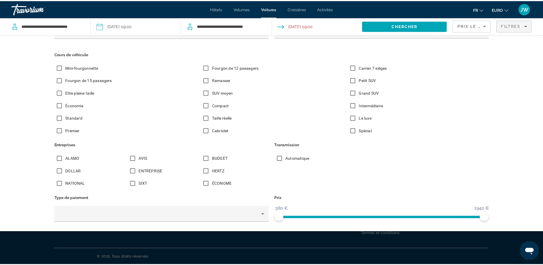
scroll to position [37, 0]
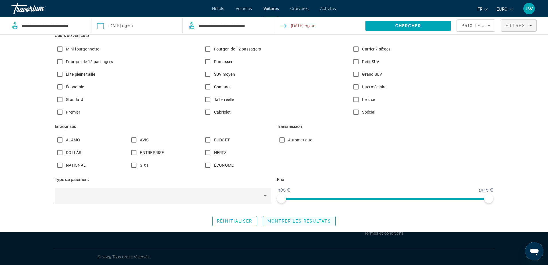
click at [277, 219] on span "Montrer les résultats" at bounding box center [299, 221] width 64 height 5
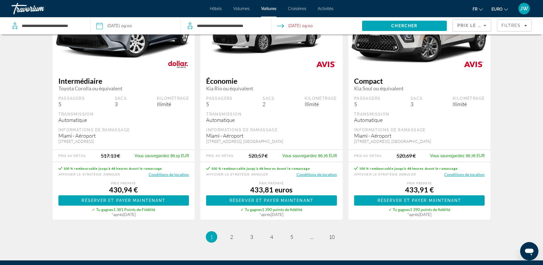
scroll to position [911, 0]
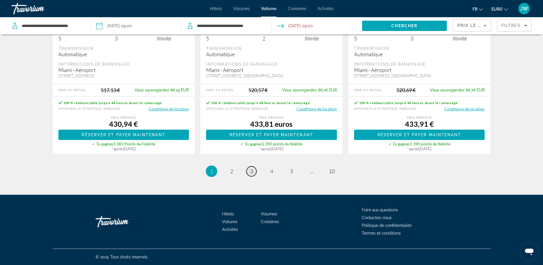
click at [253, 170] on link "page 3" at bounding box center [252, 171] width 10 height 10
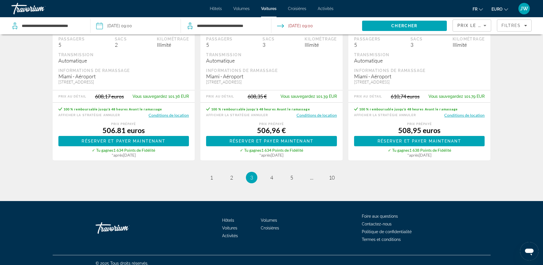
scroll to position [911, 0]
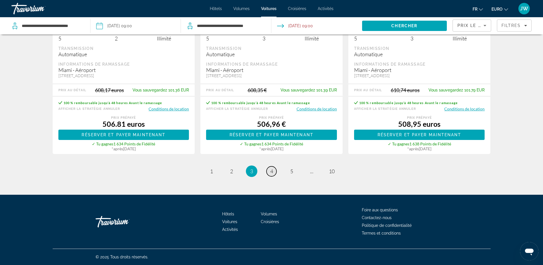
click at [273, 171] on span "4" at bounding box center [271, 171] width 3 height 6
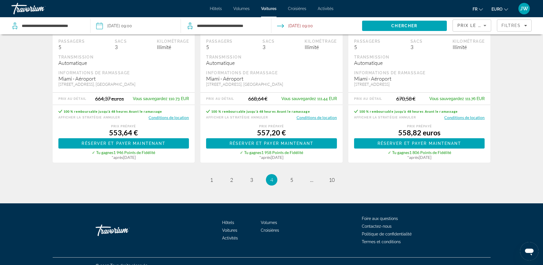
scroll to position [888, 0]
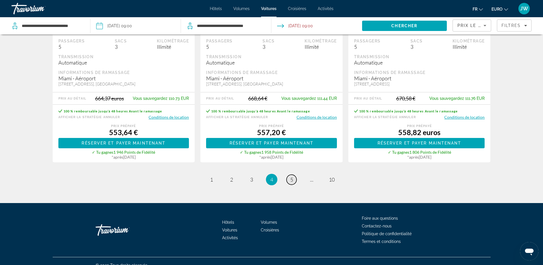
click at [292, 182] on span "5" at bounding box center [291, 179] width 3 height 6
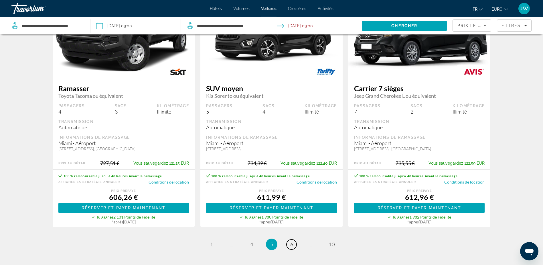
scroll to position [831, 0]
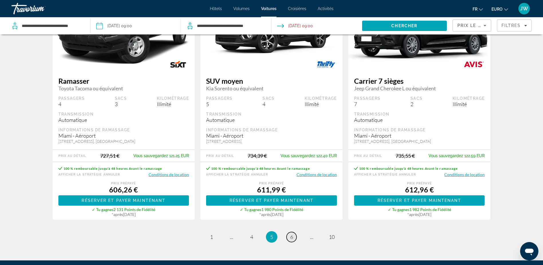
click at [294, 242] on link "page 6" at bounding box center [292, 237] width 10 height 10
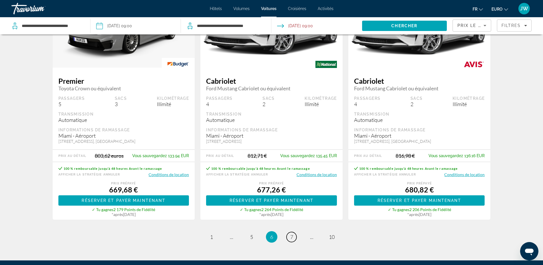
scroll to position [888, 0]
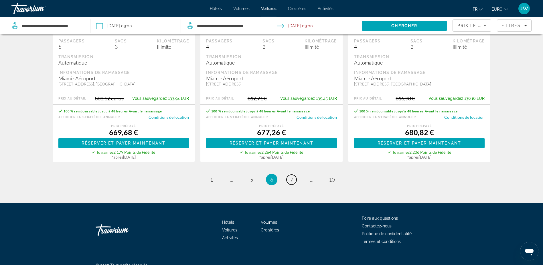
click at [294, 184] on link "page 7" at bounding box center [292, 179] width 10 height 10
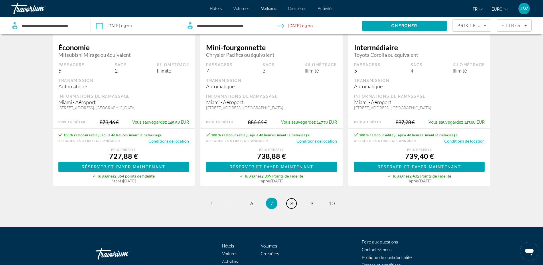
scroll to position [911, 0]
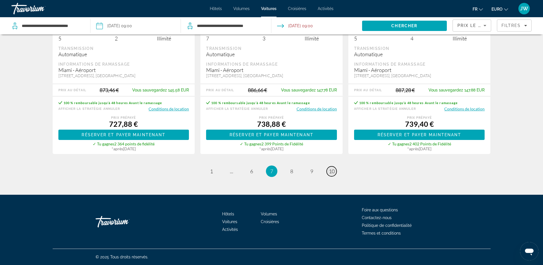
click at [331, 172] on span "10" at bounding box center [332, 171] width 6 height 6
click at [293, 171] on span "8" at bounding box center [291, 171] width 3 height 6
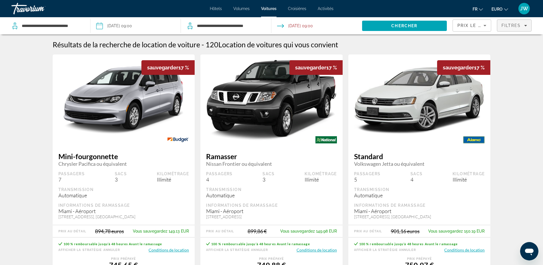
click at [521, 25] on span "Filtres" at bounding box center [511, 25] width 19 height 5
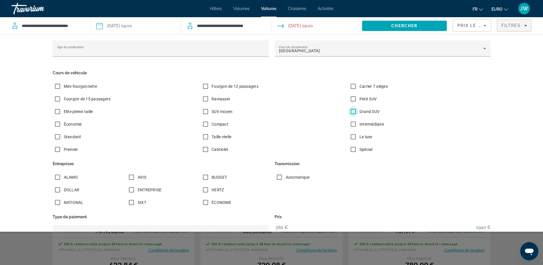
scroll to position [9, 0]
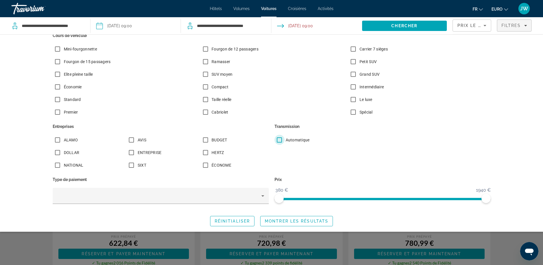
scroll to position [57, 0]
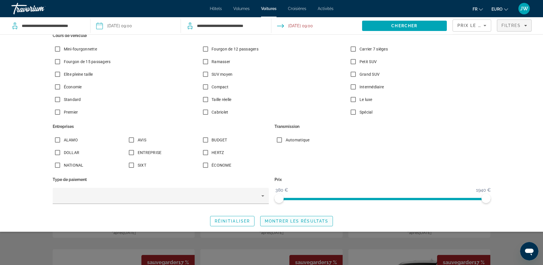
click at [287, 222] on span "Montrer les résultats" at bounding box center [297, 221] width 64 height 5
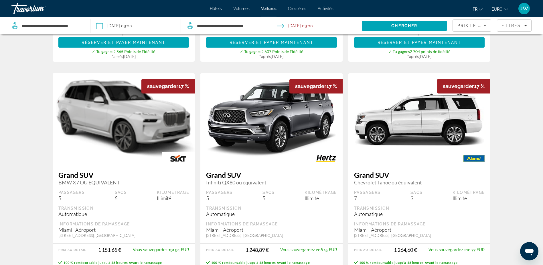
scroll to position [544, 0]
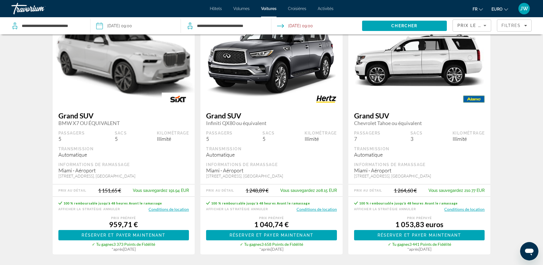
click at [244, 7] on span "Volumes" at bounding box center [241, 8] width 16 height 5
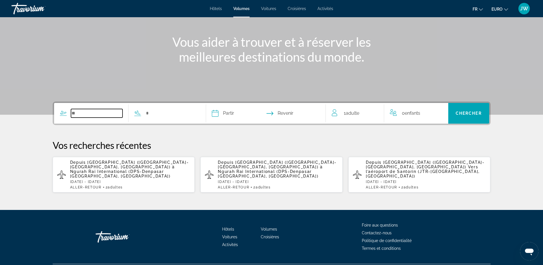
click at [93, 110] on input "Widget de recherche" at bounding box center [97, 113] width 52 height 9
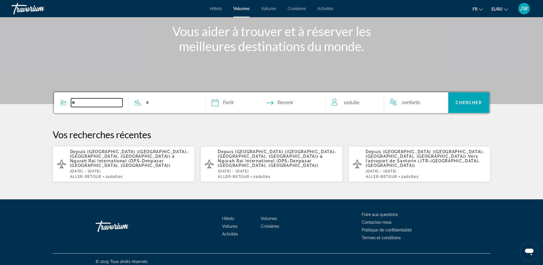
click at [98, 103] on input "Widget de recherche" at bounding box center [97, 102] width 52 height 9
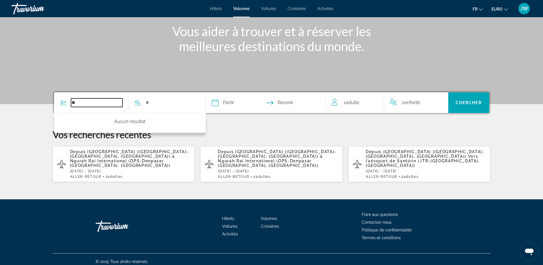
type input "*"
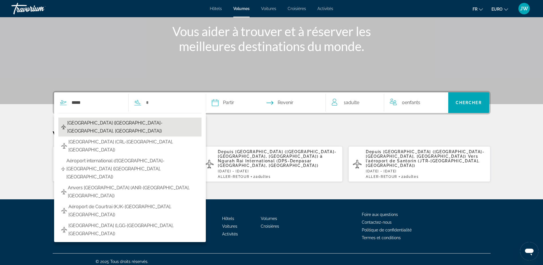
click at [106, 121] on span "[GEOGRAPHIC_DATA] ([GEOGRAPHIC_DATA]-[GEOGRAPHIC_DATA], [GEOGRAPHIC_DATA])" at bounding box center [132, 127] width 131 height 16
type input "**********"
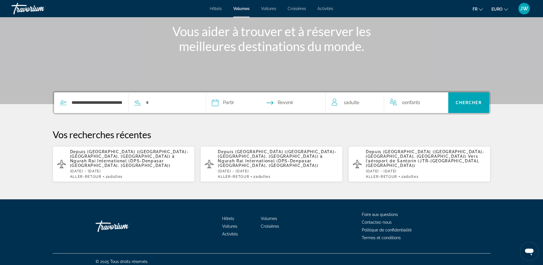
click at [156, 109] on div "**********" at bounding box center [125, 102] width 143 height 21
click at [157, 100] on input "Widget de recherche" at bounding box center [171, 102] width 52 height 9
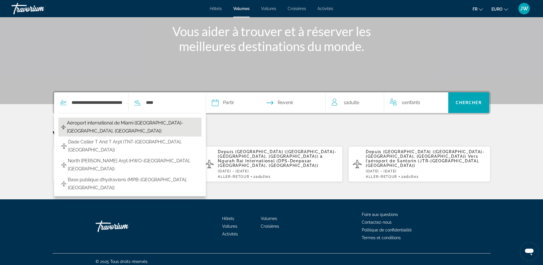
click at [148, 123] on span "Aéroport international de Miami ([GEOGRAPHIC_DATA]-[GEOGRAPHIC_DATA], [GEOGRAPH…" at bounding box center [133, 127] width 132 height 16
type input "**********"
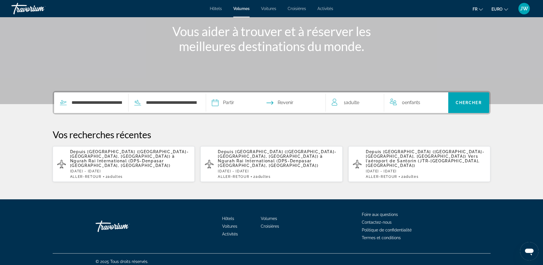
click at [231, 102] on input "Date de départ" at bounding box center [240, 103] width 59 height 22
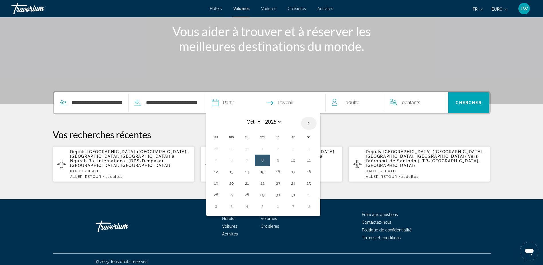
click at [310, 123] on th "Next month" at bounding box center [308, 123] width 15 height 13
select select "*"
select select "****"
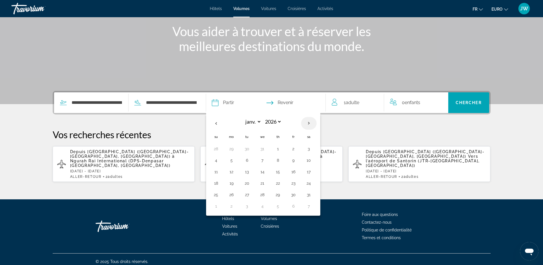
click at [310, 123] on th "Next month" at bounding box center [308, 123] width 15 height 13
select select "*"
click at [231, 193] on button "27" at bounding box center [231, 194] width 9 height 8
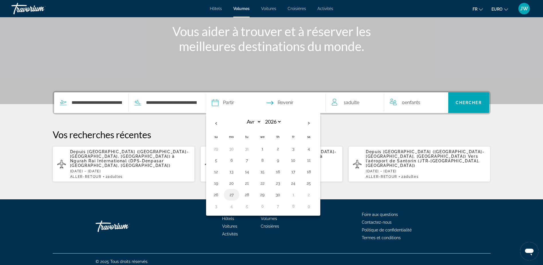
type input "**********"
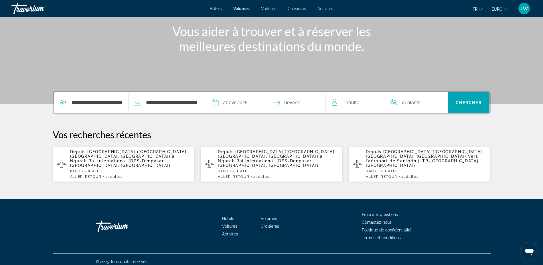
click at [296, 101] on input "Date de retour" at bounding box center [298, 103] width 59 height 22
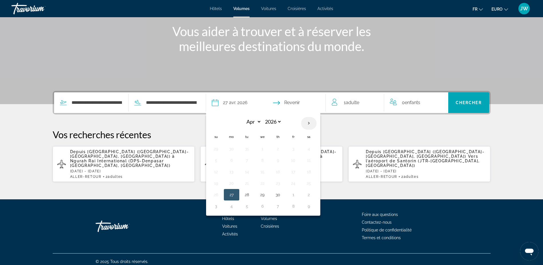
click at [311, 125] on th "Next month" at bounding box center [308, 123] width 15 height 13
select select "*"
click at [294, 160] on button "8" at bounding box center [293, 160] width 9 height 8
type input "**********"
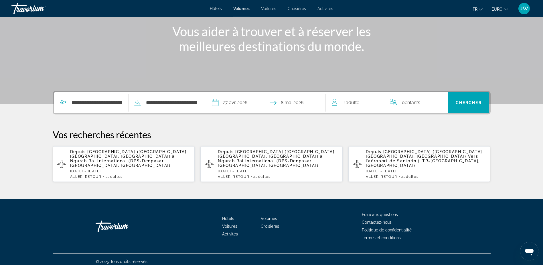
click at [353, 102] on span "Adulte" at bounding box center [352, 102] width 13 height 5
click at [375, 100] on icon "Augmenter les adultes" at bounding box center [375, 101] width 5 height 7
click at [334, 101] on icon "Décrément des adultes" at bounding box center [334, 101] width 5 height 7
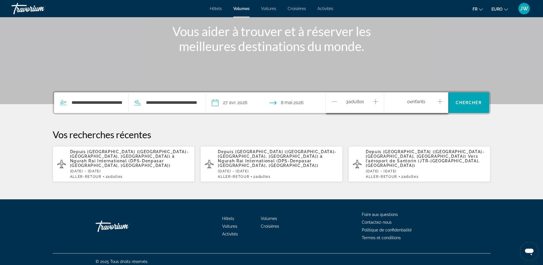
click at [421, 100] on span "Enfants" at bounding box center [417, 101] width 15 height 5
click at [439, 100] on icon "Augmenter les enfants" at bounding box center [440, 101] width 5 height 7
click at [409, 125] on span "Voyageurs : 3 adultes, 1 enfant" at bounding box center [415, 124] width 41 height 7
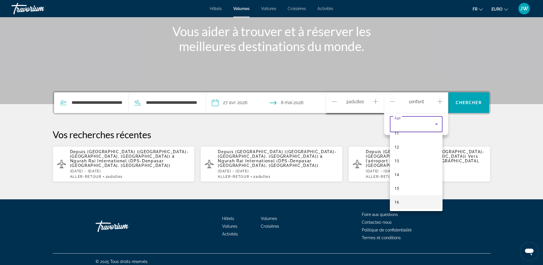
scroll to position [173, 0]
click at [405, 172] on mat-option "15" at bounding box center [416, 174] width 53 height 14
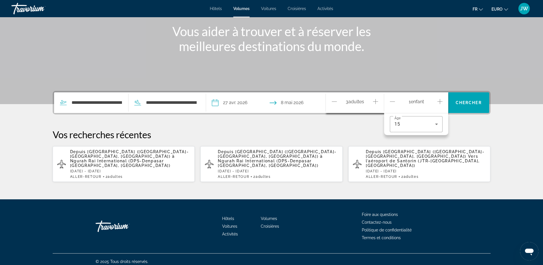
click at [364, 102] on span "Adultes" at bounding box center [357, 101] width 16 height 5
click at [438, 100] on icon "Augmenter les enfants" at bounding box center [440, 101] width 5 height 7
click at [398, 138] on span "Âge" at bounding box center [399, 140] width 8 height 5
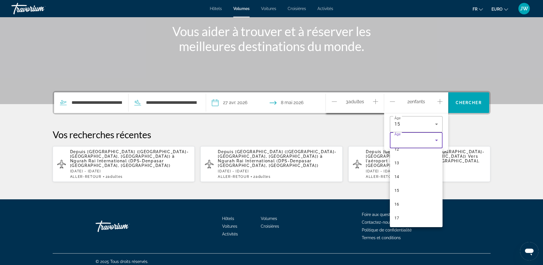
click at [356, 127] on div at bounding box center [271, 132] width 543 height 265
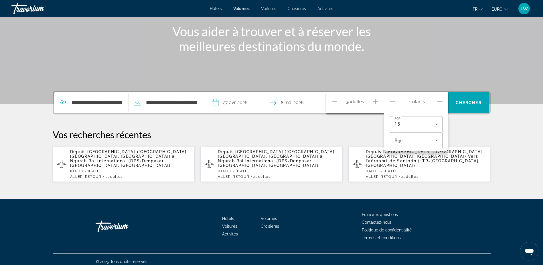
click at [392, 99] on icon "Décrément des enfants" at bounding box center [392, 101] width 5 height 7
click at [471, 99] on span "Rechercher" at bounding box center [469, 103] width 41 height 14
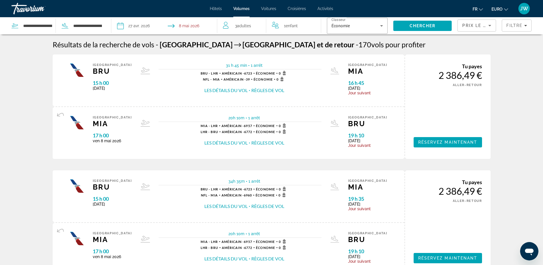
click at [483, 27] on span "Prix le plus bas" at bounding box center [485, 25] width 45 height 5
click at [474, 42] on span "Prix le plus bas" at bounding box center [472, 41] width 19 height 14
click at [35, 28] on input "**********" at bounding box center [38, 25] width 30 height 9
drag, startPoint x: 50, startPoint y: 27, endPoint x: -61, endPoint y: 4, distance: 114.1
click at [0, 4] on html "**********" at bounding box center [271, 132] width 543 height 265
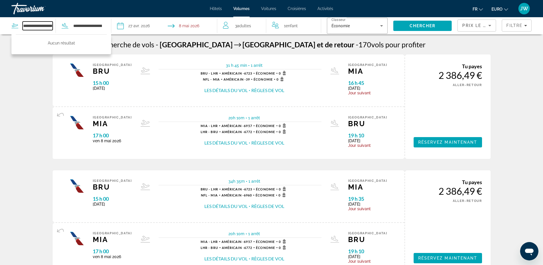
drag, startPoint x: 45, startPoint y: 25, endPoint x: -24, endPoint y: 12, distance: 70.0
click at [0, 12] on html "**********" at bounding box center [271, 132] width 543 height 265
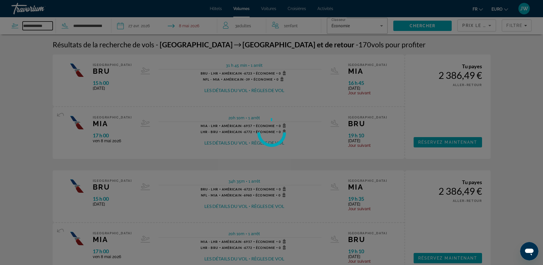
type input "**********"
drag, startPoint x: 53, startPoint y: 28, endPoint x: 35, endPoint y: 25, distance: 18.6
click at [35, 25] on div at bounding box center [271, 132] width 543 height 265
drag, startPoint x: 53, startPoint y: 25, endPoint x: 49, endPoint y: 25, distance: 4.6
click at [53, 25] on div at bounding box center [271, 132] width 543 height 265
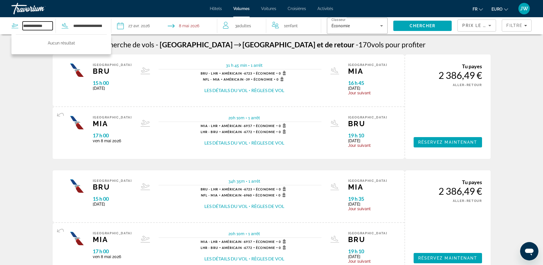
drag, startPoint x: 50, startPoint y: 28, endPoint x: -57, endPoint y: 24, distance: 106.3
click at [0, 24] on html "**********" at bounding box center [271, 132] width 543 height 265
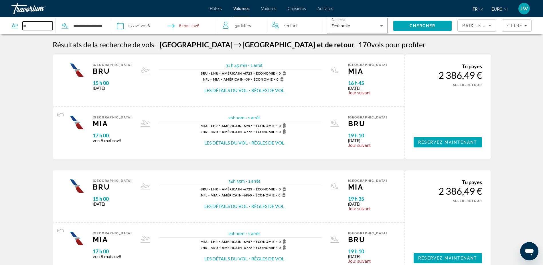
click at [34, 24] on input "Widget de recherche" at bounding box center [38, 25] width 30 height 9
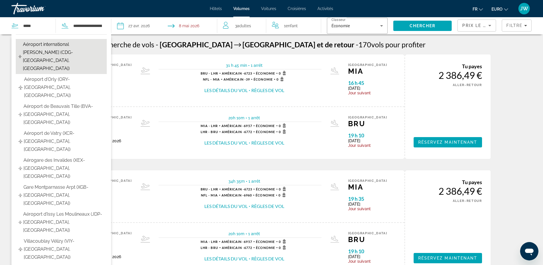
click at [39, 50] on span "Aéroport international [PERSON_NAME] (CDG-[GEOGRAPHIC_DATA], [GEOGRAPHIC_DATA])" at bounding box center [63, 56] width 81 height 32
type input "**********"
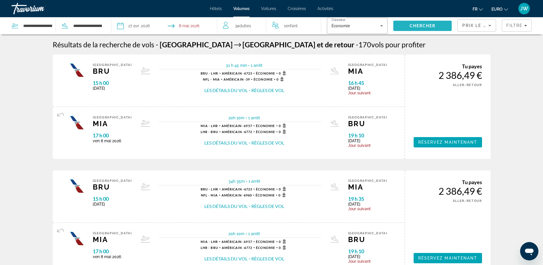
click at [433, 25] on span "Chercher" at bounding box center [423, 25] width 26 height 5
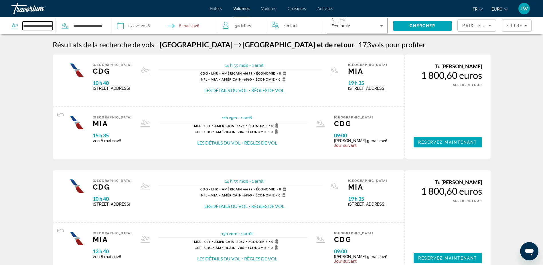
click at [33, 28] on input "**********" at bounding box center [38, 25] width 30 height 9
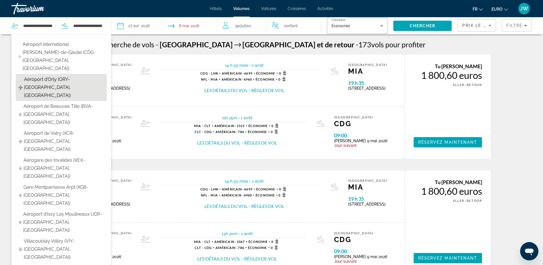
click at [39, 75] on span "Aéroport d’Orly (ORY-[GEOGRAPHIC_DATA], [GEOGRAPHIC_DATA])" at bounding box center [64, 87] width 80 height 24
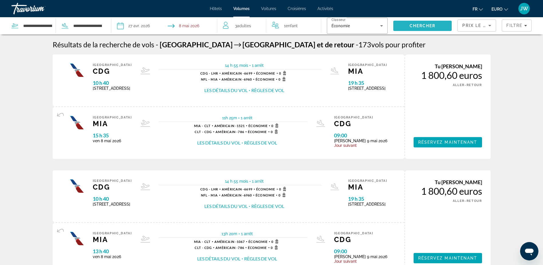
click at [427, 27] on span "Chercher" at bounding box center [423, 25] width 26 height 5
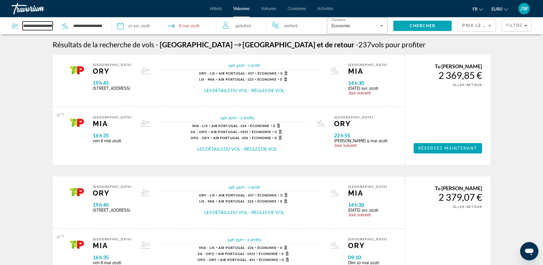
click at [29, 27] on input "**********" at bounding box center [38, 25] width 30 height 9
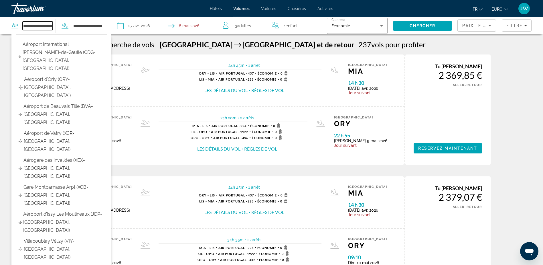
drag, startPoint x: 51, startPoint y: 26, endPoint x: 0, endPoint y: 26, distance: 51.0
click at [0, 26] on app-airports-search "**********" at bounding box center [55, 25] width 111 height 17
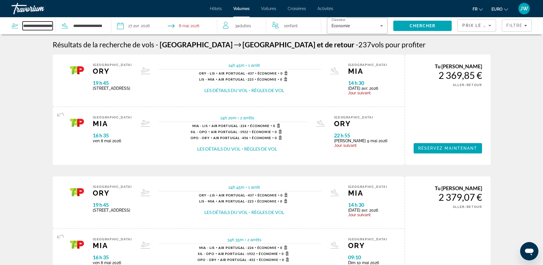
type input "**********"
drag, startPoint x: 52, startPoint y: 26, endPoint x: -95, endPoint y: -11, distance: 151.6
click at [0, 0] on html "**********" at bounding box center [271, 132] width 543 height 265
drag, startPoint x: 38, startPoint y: 25, endPoint x: -8, endPoint y: 23, distance: 46.8
click at [0, 23] on html "**********" at bounding box center [271, 132] width 543 height 265
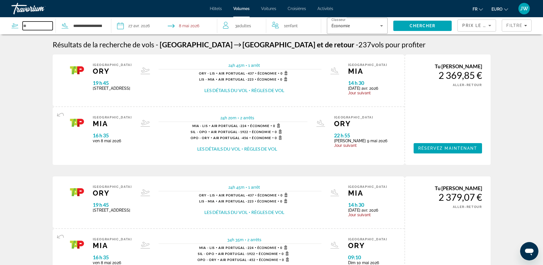
click at [33, 26] on input "Widget de recherche" at bounding box center [38, 25] width 30 height 9
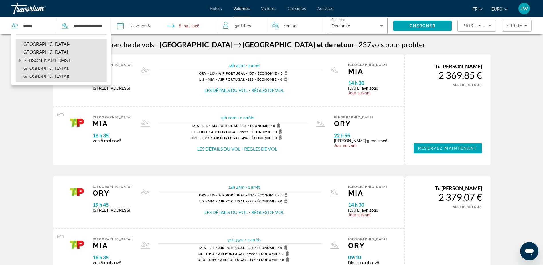
click at [54, 48] on span "Aéroport de Maastricht-Aix-la-Chapelle (MST-Maastricht, Pays-Bas)" at bounding box center [63, 60] width 82 height 40
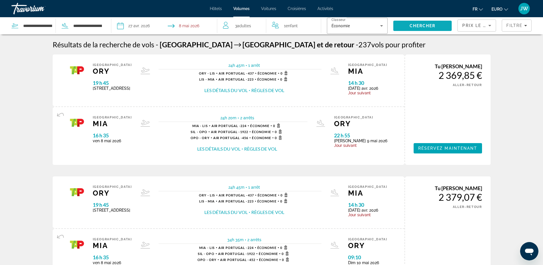
click at [427, 26] on span "Chercher" at bounding box center [423, 25] width 26 height 5
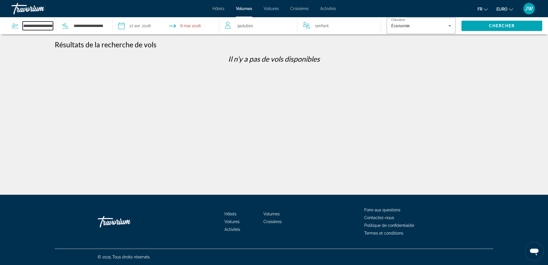
drag, startPoint x: 51, startPoint y: 25, endPoint x: 2, endPoint y: 21, distance: 48.6
click at [2, 21] on app-airports-search "**********" at bounding box center [56, 25] width 112 height 17
drag, startPoint x: 52, startPoint y: 26, endPoint x: 1, endPoint y: 8, distance: 54.2
click at [1, 9] on div "**********" at bounding box center [274, 132] width 548 height 265
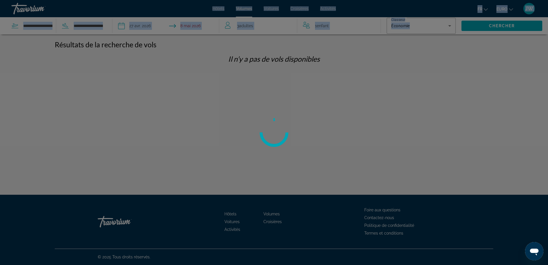
drag, startPoint x: 44, startPoint y: 27, endPoint x: -15, endPoint y: 19, distance: 59.6
click at [0, 19] on html "**********" at bounding box center [274, 132] width 548 height 265
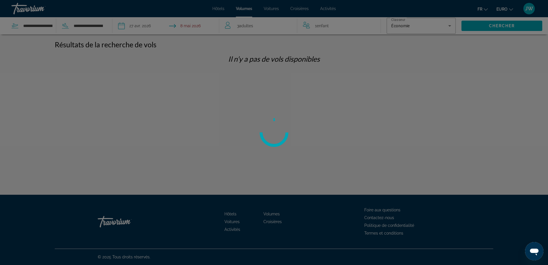
drag, startPoint x: -15, startPoint y: 19, endPoint x: 40, endPoint y: 24, distance: 55.0
click at [40, 24] on div at bounding box center [274, 132] width 548 height 265
click at [48, 24] on div at bounding box center [274, 132] width 548 height 265
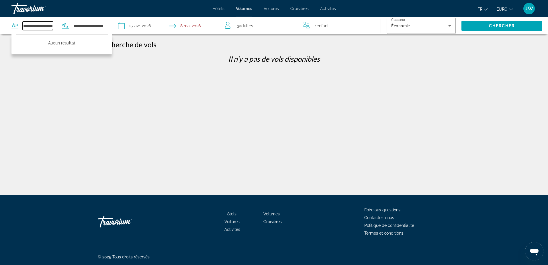
drag, startPoint x: 49, startPoint y: 25, endPoint x: -15, endPoint y: 19, distance: 64.7
click at [0, 19] on html "**********" at bounding box center [274, 132] width 548 height 265
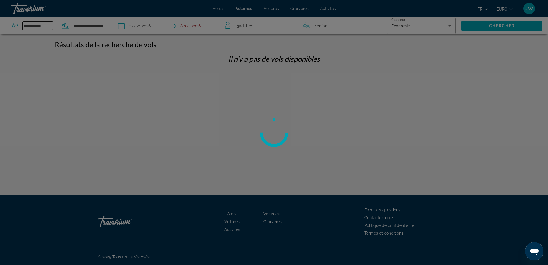
type input "**********"
drag, startPoint x: 48, startPoint y: 27, endPoint x: 31, endPoint y: 23, distance: 17.4
click at [11, 25] on div at bounding box center [274, 132] width 548 height 265
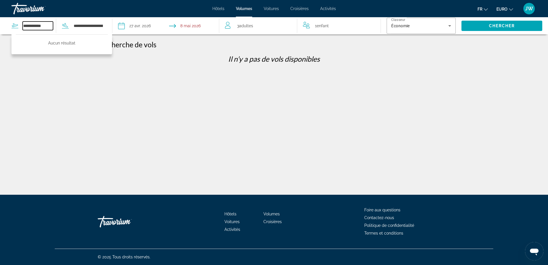
drag, startPoint x: 48, startPoint y: 27, endPoint x: -36, endPoint y: 21, distance: 84.1
click at [0, 21] on html "**********" at bounding box center [274, 132] width 548 height 265
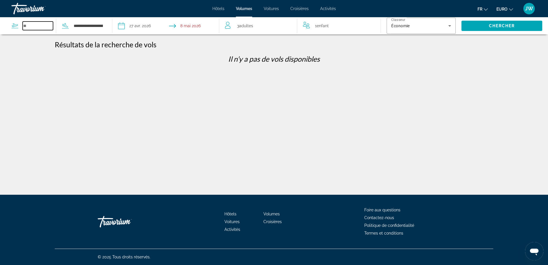
drag, startPoint x: 35, startPoint y: 24, endPoint x: -5, endPoint y: 22, distance: 39.9
click at [0, 22] on html "**********" at bounding box center [274, 132] width 548 height 265
click at [34, 27] on input "Widget de recherche" at bounding box center [38, 25] width 30 height 9
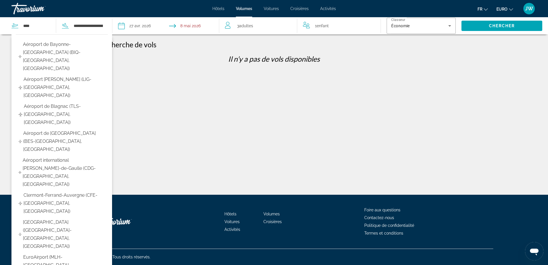
type input "**********"
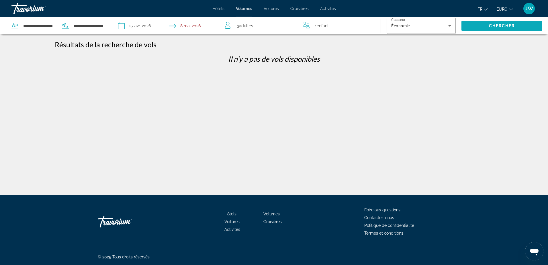
click at [495, 27] on span "Chercher" at bounding box center [502, 25] width 26 height 5
click at [39, 27] on input "**********" at bounding box center [38, 25] width 30 height 9
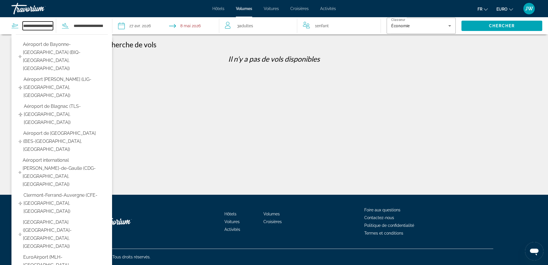
scroll to position [0, 52]
drag, startPoint x: 23, startPoint y: 26, endPoint x: 71, endPoint y: 29, distance: 48.2
click at [71, 29] on div "**********" at bounding box center [57, 25] width 92 height 17
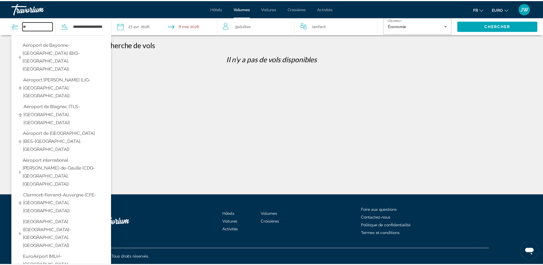
scroll to position [0, 0]
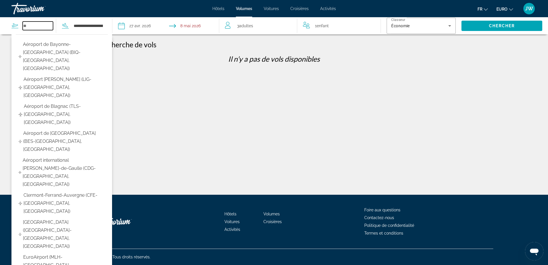
click at [34, 27] on input "Widget de recherche" at bounding box center [38, 25] width 30 height 9
click at [44, 26] on input "Widget de recherche" at bounding box center [38, 25] width 30 height 9
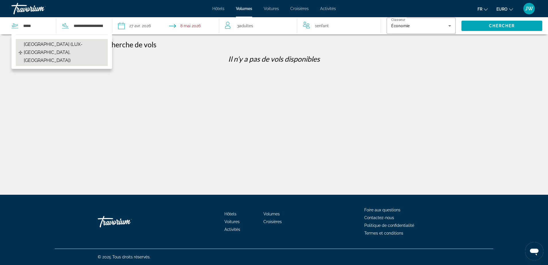
click at [49, 43] on span "Aéroport de Luxembourg (LUX-Luxembourg, Luxembourg)" at bounding box center [64, 52] width 81 height 24
type input "**********"
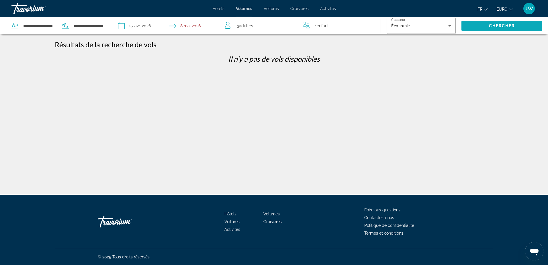
click at [483, 24] on span "Rechercher" at bounding box center [501, 26] width 81 height 14
